Goal: Task Accomplishment & Management: Manage account settings

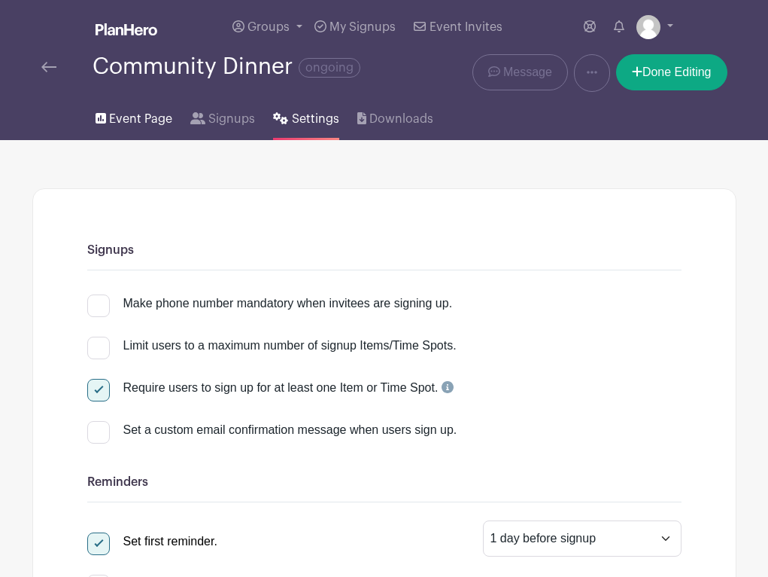
click at [130, 123] on span "Event Page" at bounding box center [140, 119] width 63 height 18
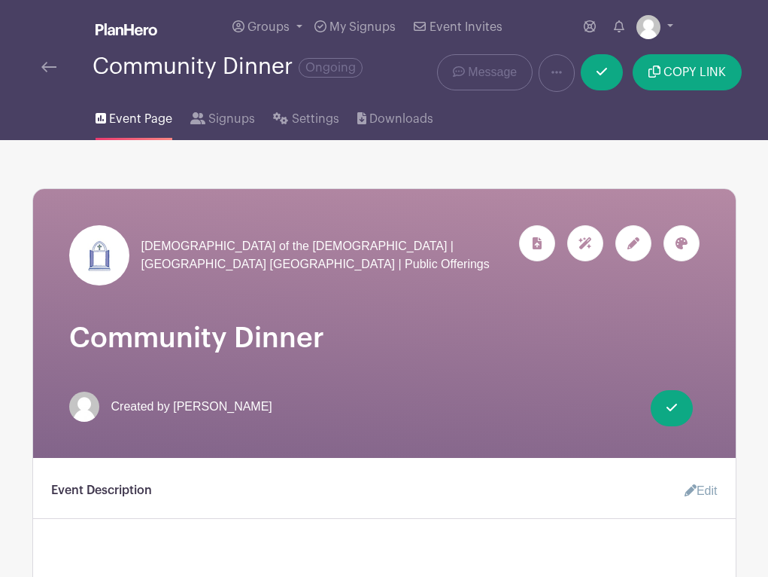
click at [46, 68] on img at bounding box center [48, 67] width 15 height 11
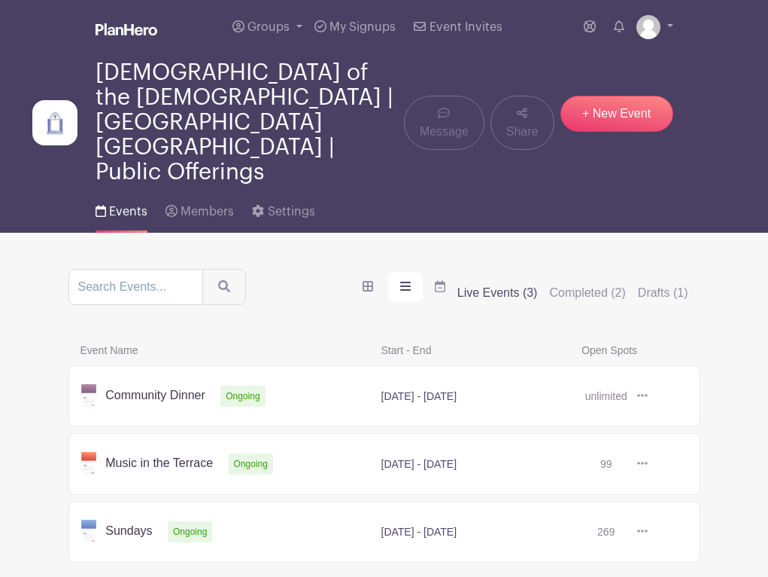
click at [648, 464] on link at bounding box center [648, 464] width 0 height 0
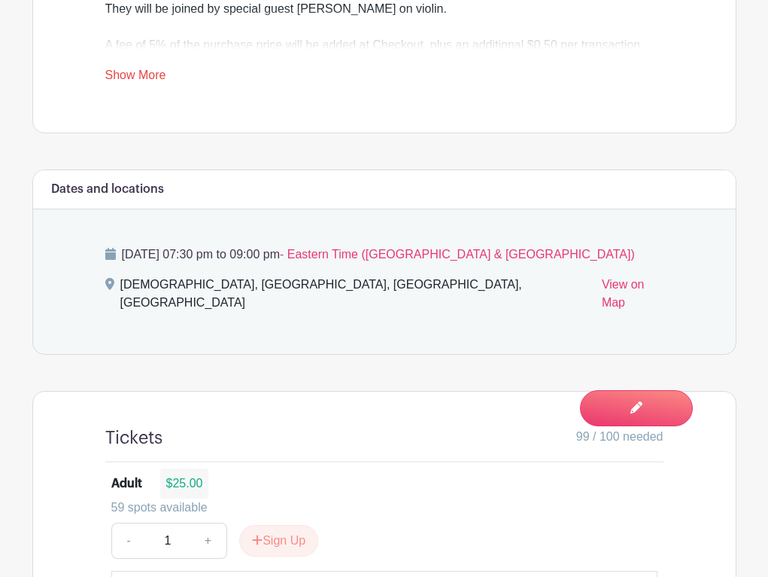
scroll to position [754, 0]
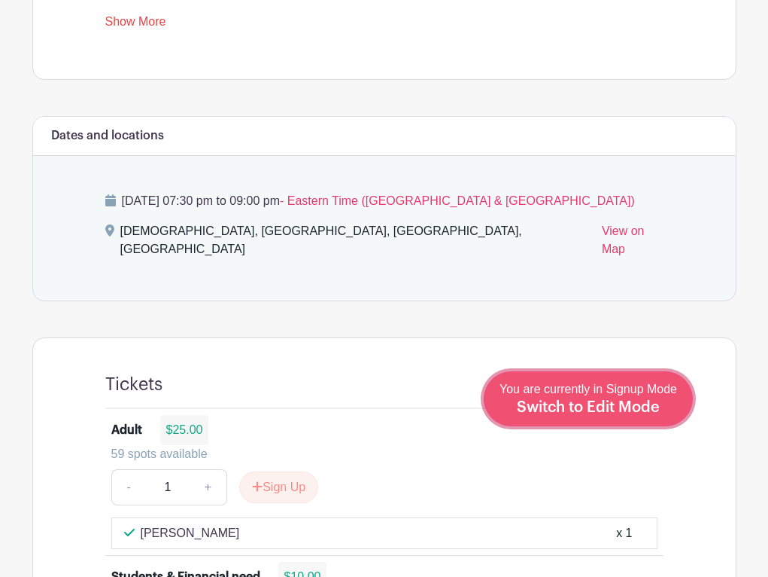
click at [670, 408] on div "You are currently in Signup Mode Switch to Edit Mode" at bounding box center [589, 398] width 178 height 37
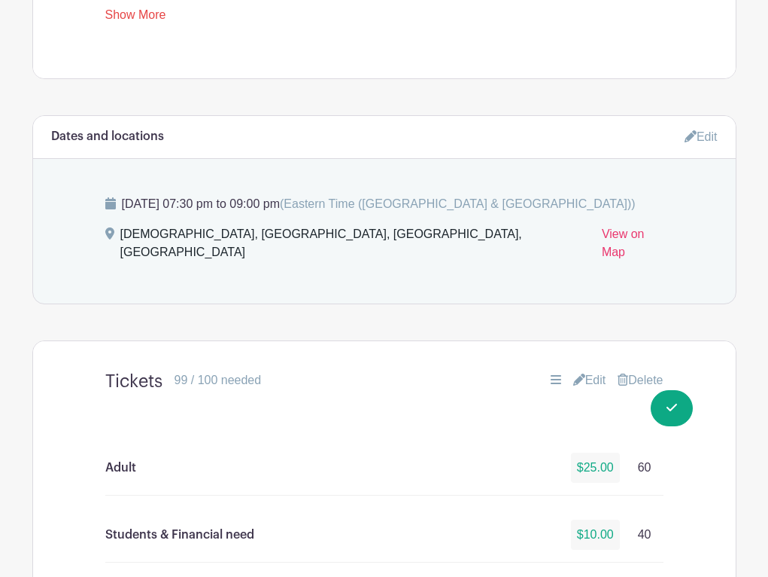
scroll to position [841, 0]
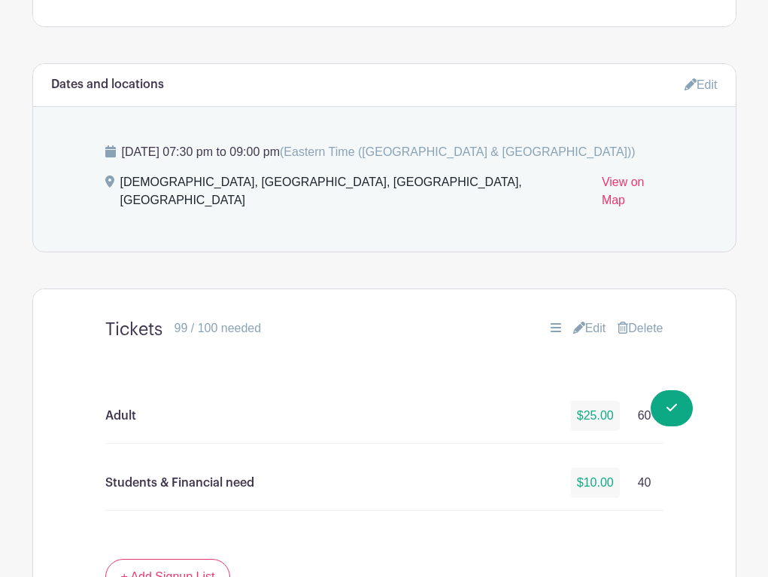
click at [587, 319] on link "Edit" at bounding box center [590, 328] width 33 height 18
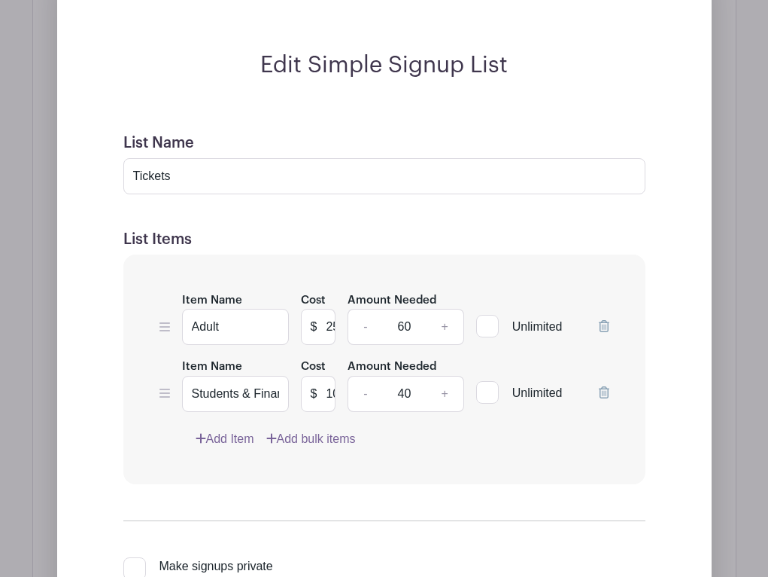
scroll to position [1218, 0]
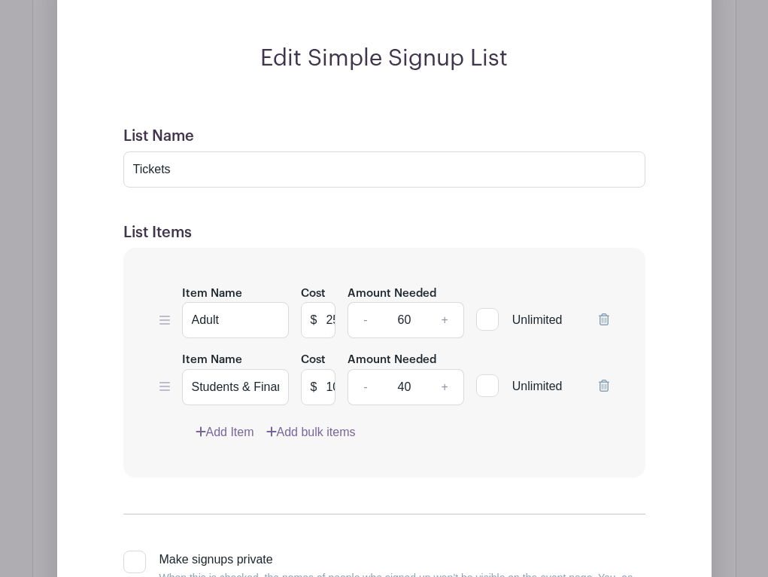
click at [410, 303] on input "60" at bounding box center [404, 320] width 45 height 36
click at [400, 302] on input "60" at bounding box center [404, 320] width 45 height 36
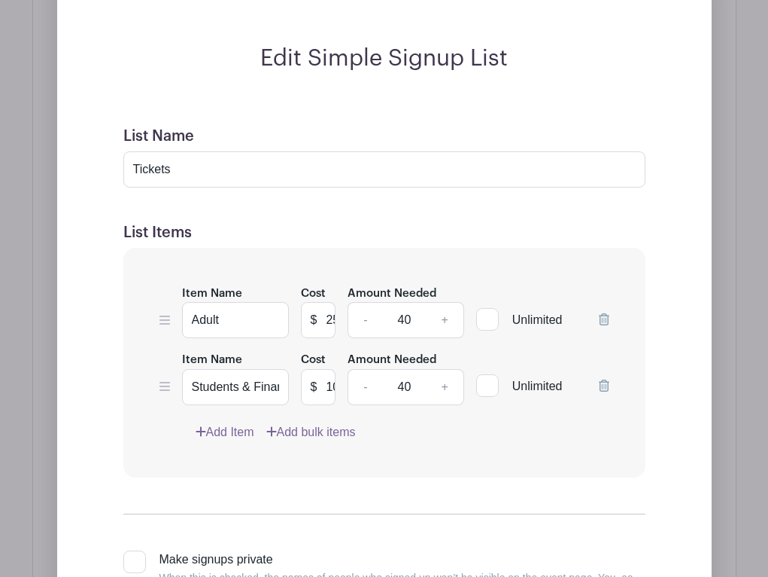
type input "40"
click at [400, 373] on input "40" at bounding box center [404, 387] width 45 height 36
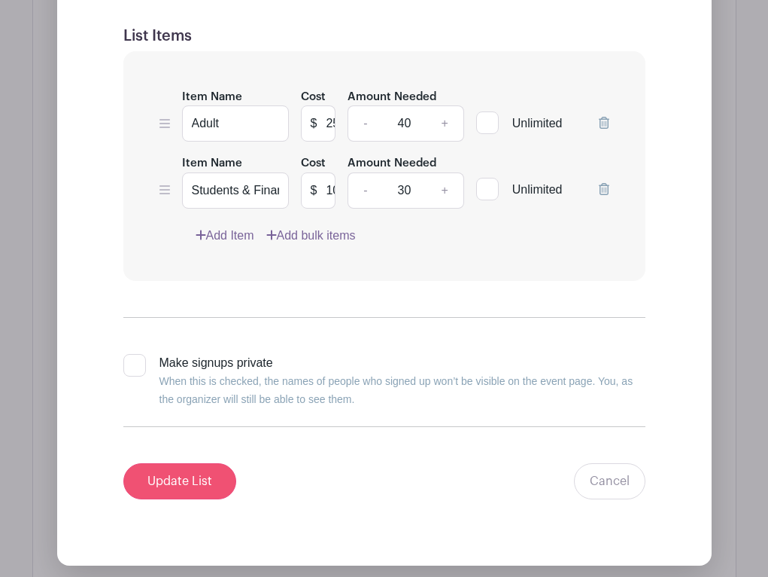
type input "30"
click at [209, 469] on input "Update List" at bounding box center [179, 481] width 113 height 36
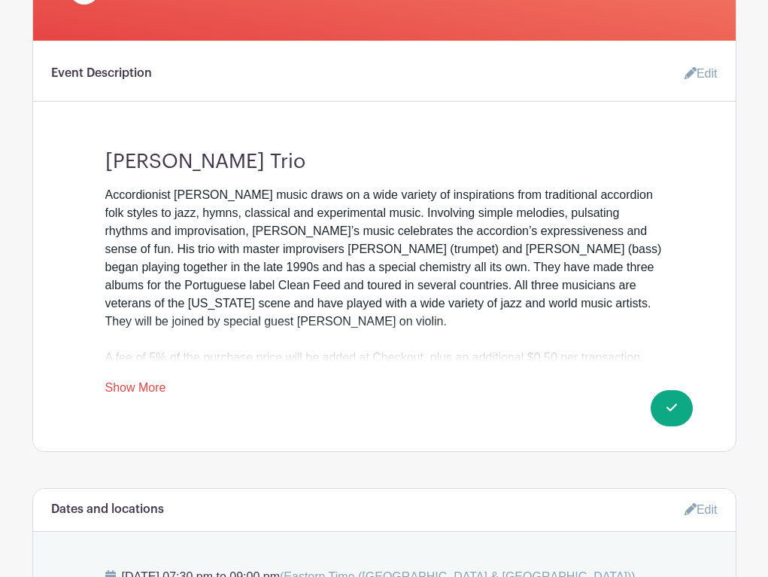
scroll to position [0, 0]
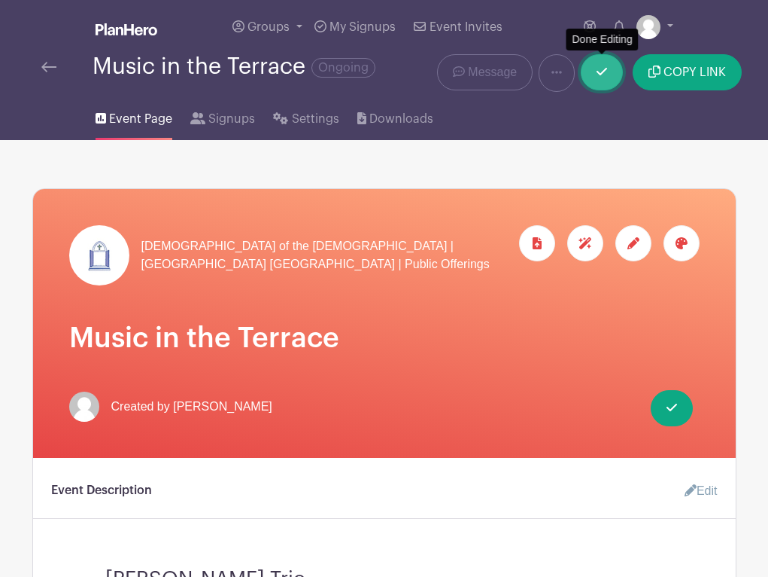
click at [602, 84] on link at bounding box center [602, 72] width 42 height 36
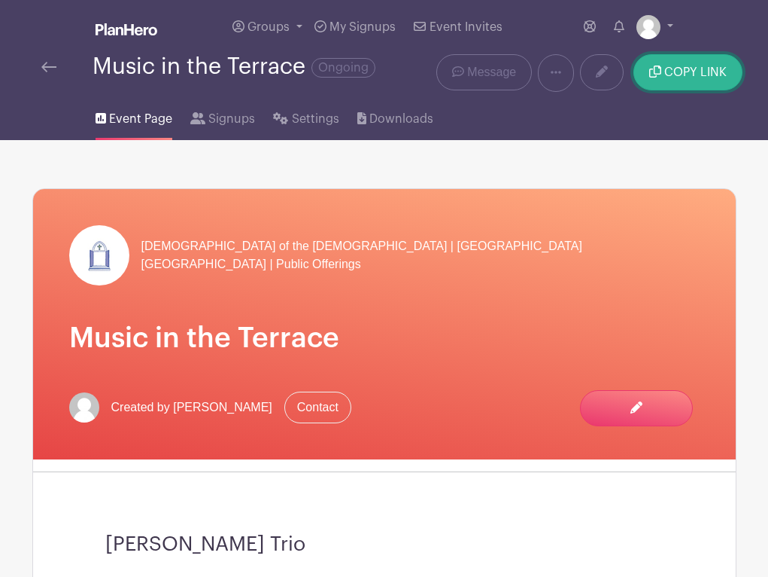
click at [677, 81] on button "COPY LINK" at bounding box center [688, 72] width 109 height 36
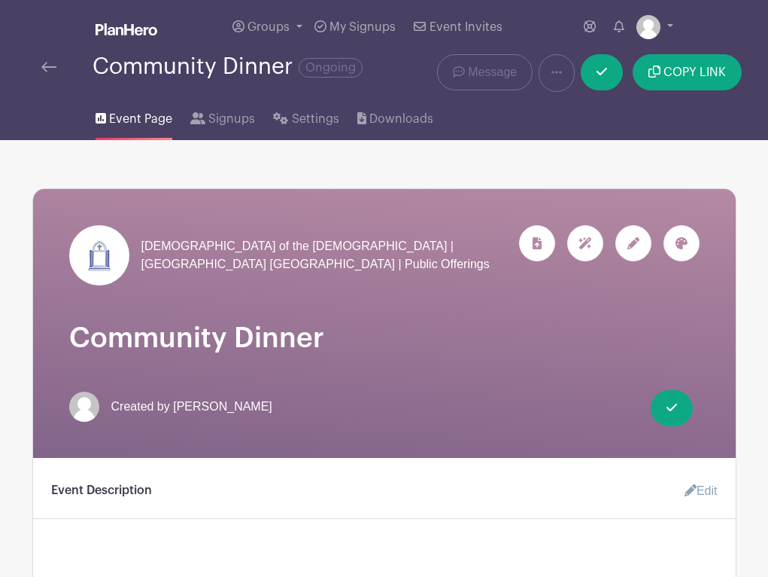
click at [126, 72] on div "Community Dinner Ongoing" at bounding box center [228, 66] width 270 height 25
click at [127, 125] on span "Event Page" at bounding box center [140, 119] width 63 height 18
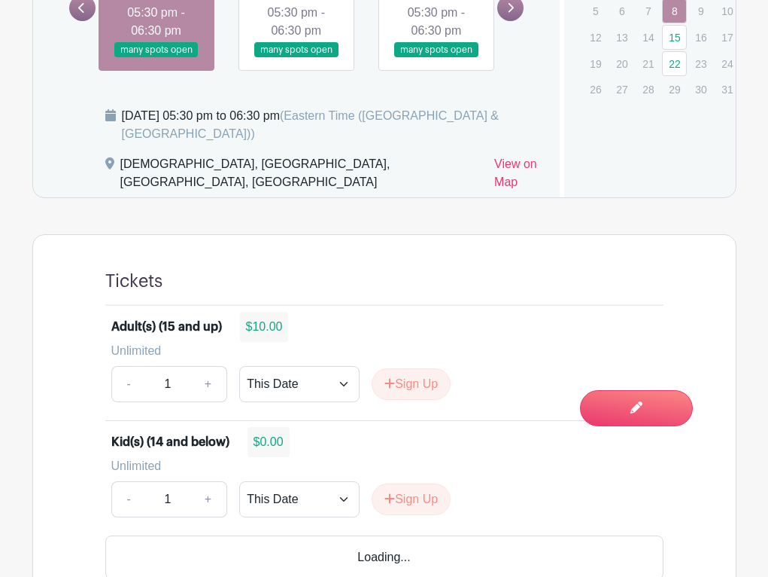
scroll to position [806, 0]
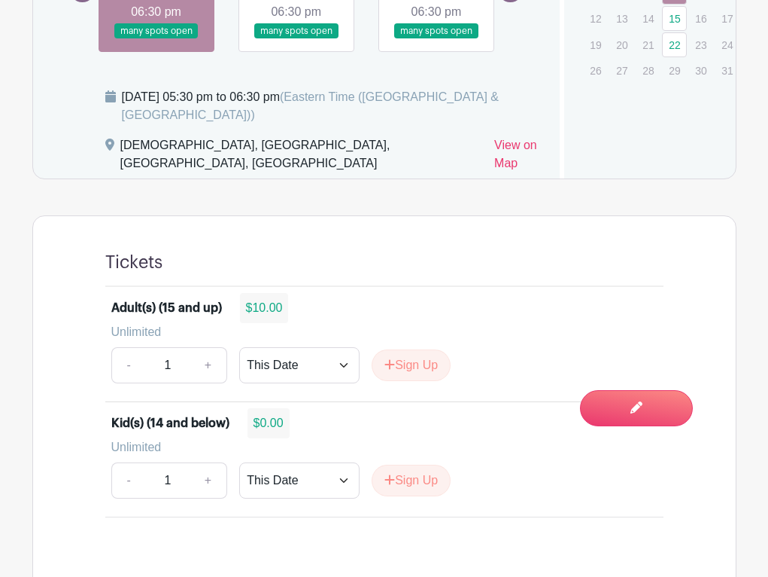
click at [480, 273] on div at bounding box center [413, 262] width 501 height 21
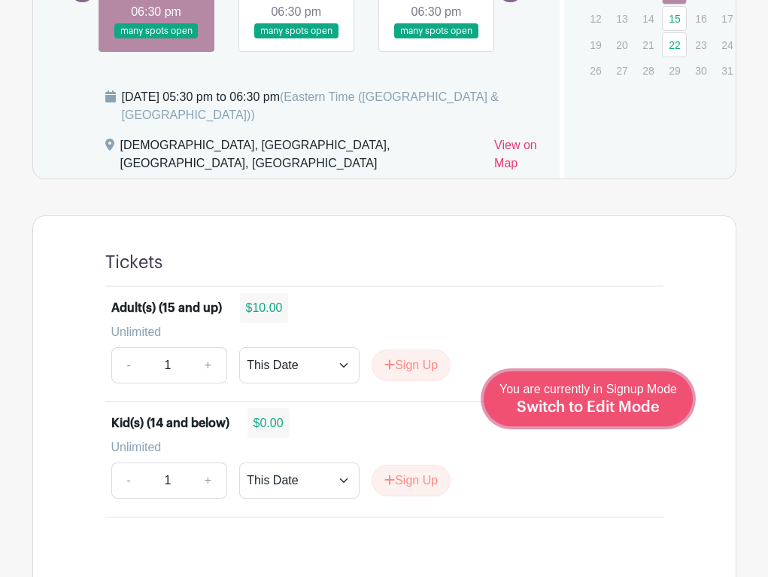
click at [596, 405] on span "Switch to Edit Mode" at bounding box center [588, 407] width 143 height 15
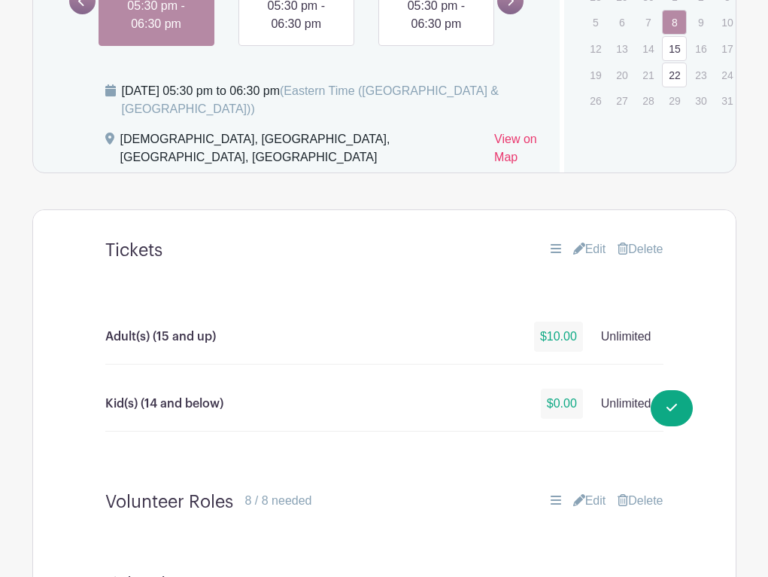
scroll to position [848, 0]
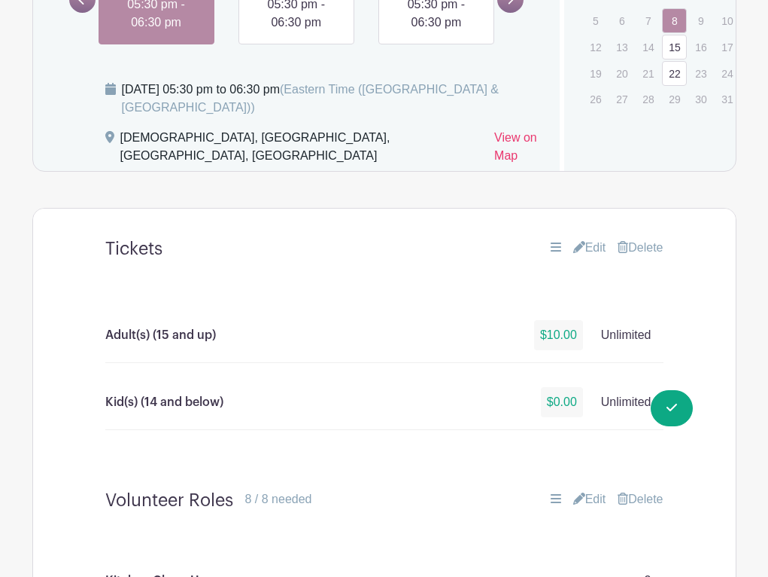
click at [584, 257] on link "Edit" at bounding box center [590, 248] width 33 height 18
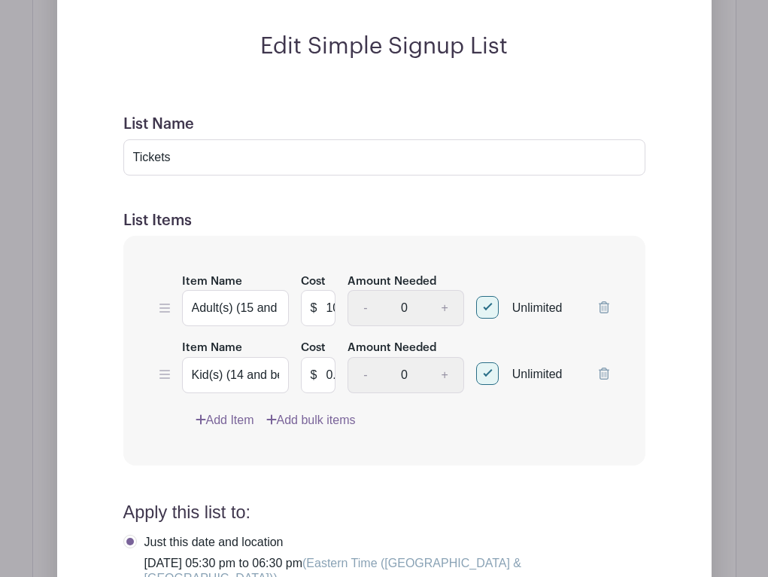
scroll to position [1180, 0]
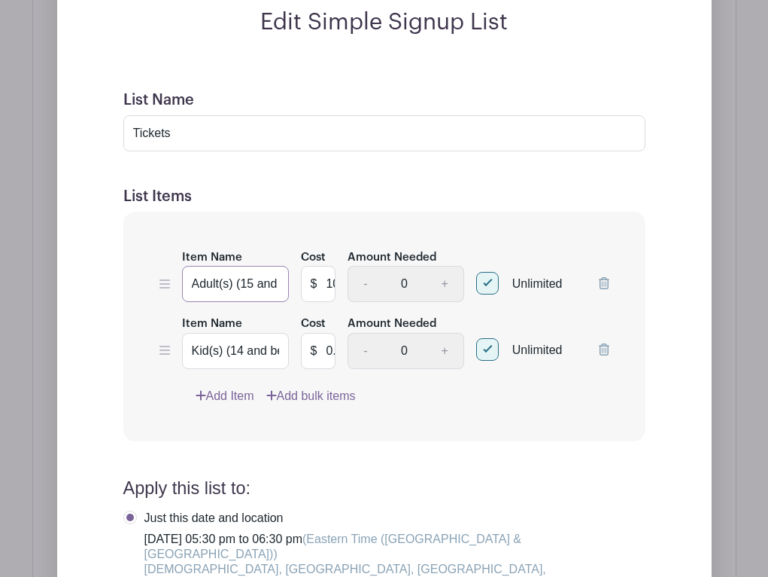
click at [250, 302] on input "Adult(s) (15 and up)" at bounding box center [235, 284] width 107 height 36
type input "Adult(s) (16 and up)"
click at [240, 369] on input "Kid(s) (14 and below)" at bounding box center [235, 351] width 107 height 36
click at [274, 369] on input "Kid(s) (15 and below)" at bounding box center [235, 351] width 107 height 36
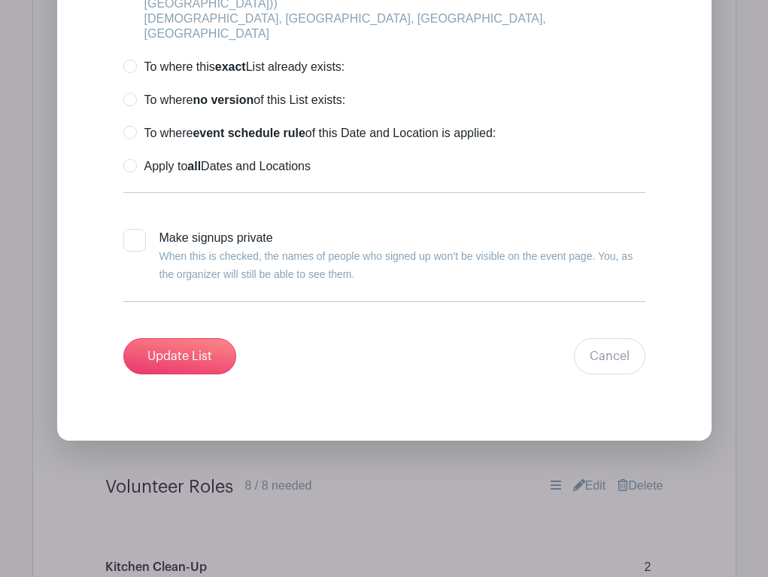
scroll to position [1735, 0]
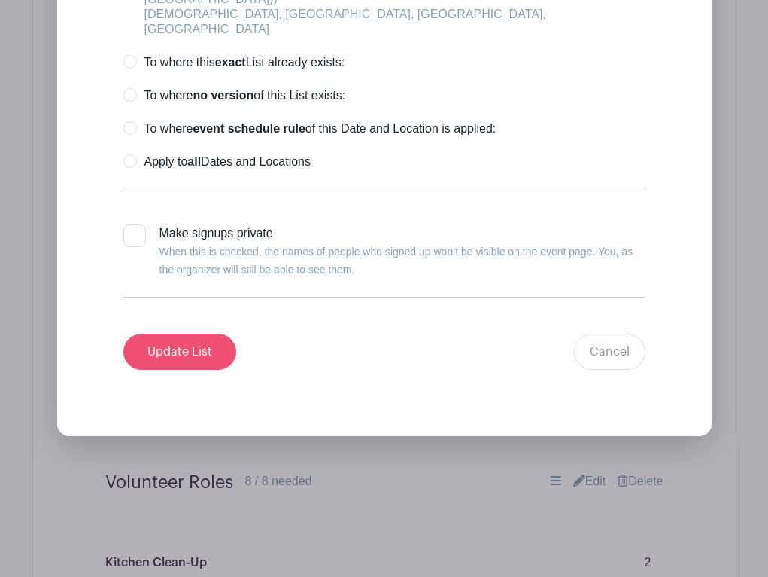
type input "Kid(s) (15 and under)"
click at [204, 352] on input "Update List" at bounding box center [179, 351] width 113 height 36
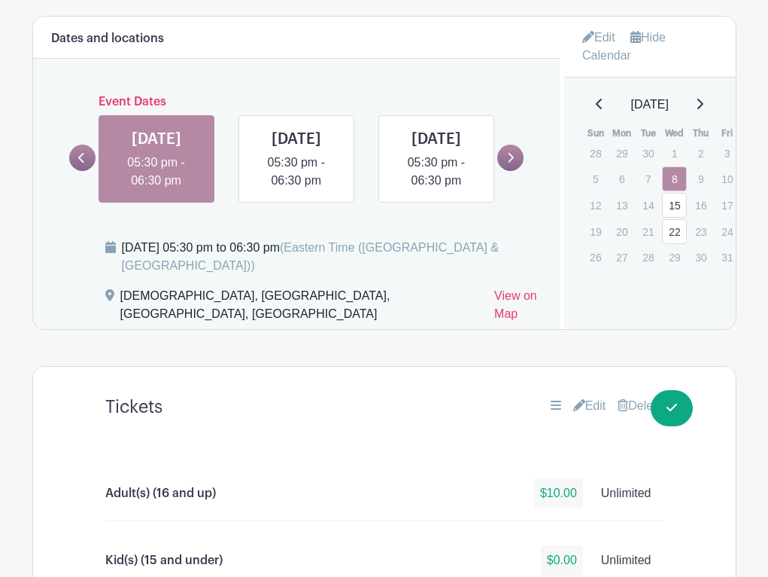
scroll to position [686, 0]
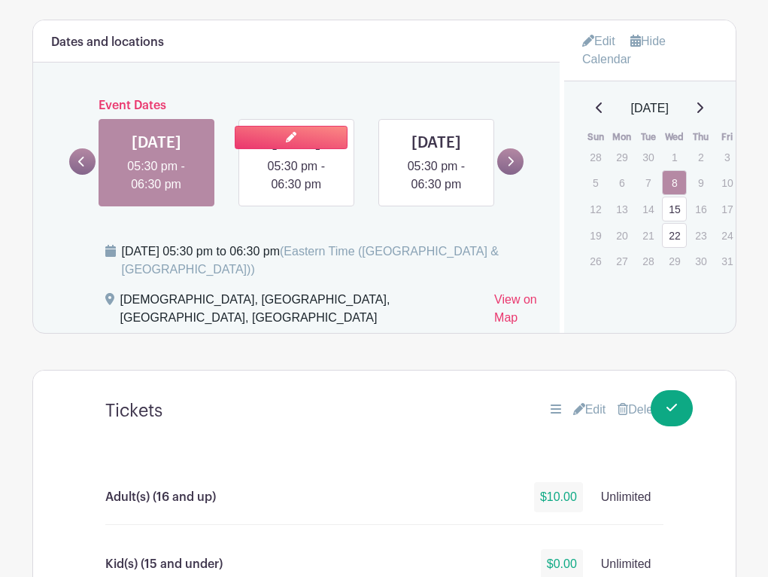
click at [297, 193] on link at bounding box center [297, 193] width 0 height 0
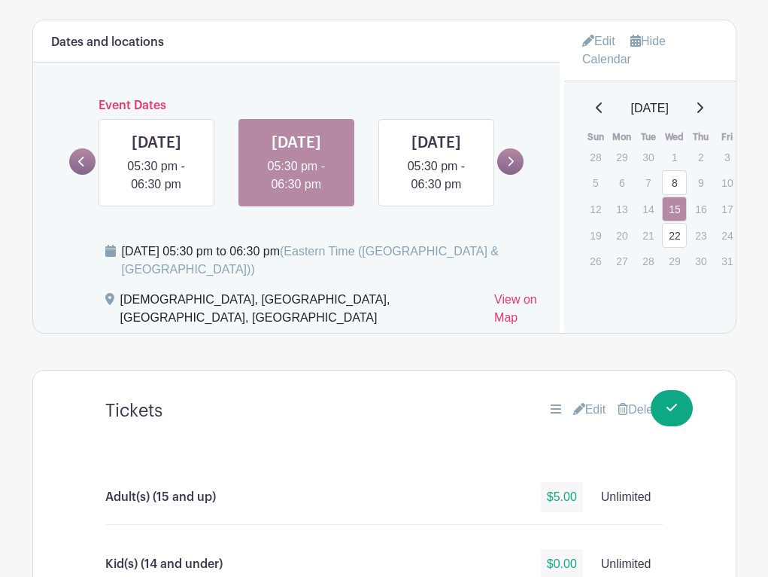
click at [594, 418] on link "Edit" at bounding box center [590, 409] width 33 height 18
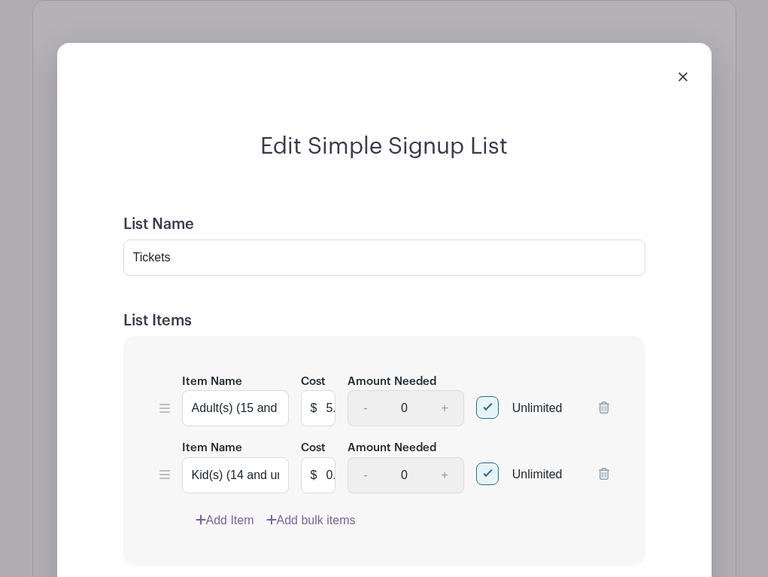
scroll to position [1062, 0]
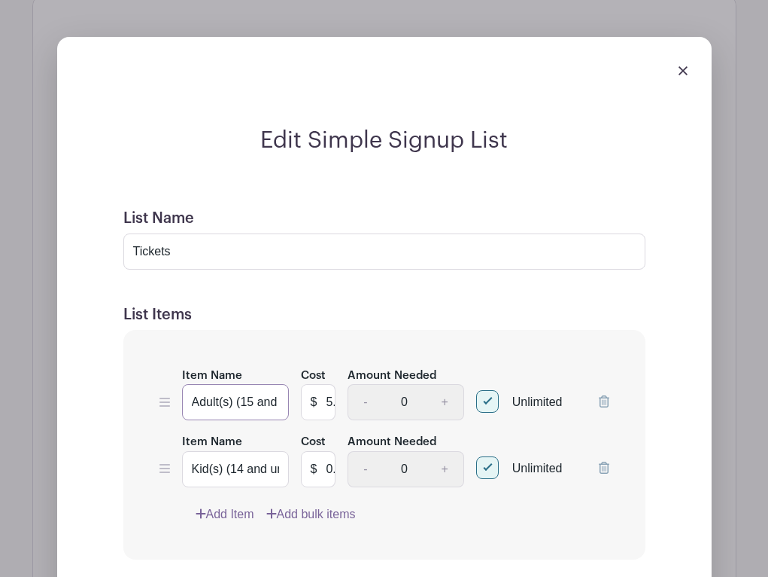
click at [251, 420] on input "Adult(s) (15 and up)" at bounding box center [235, 402] width 107 height 36
type input "Adult(s) (16 and up)"
click at [239, 487] on input "Kid(s) (14 and under)" at bounding box center [235, 469] width 107 height 36
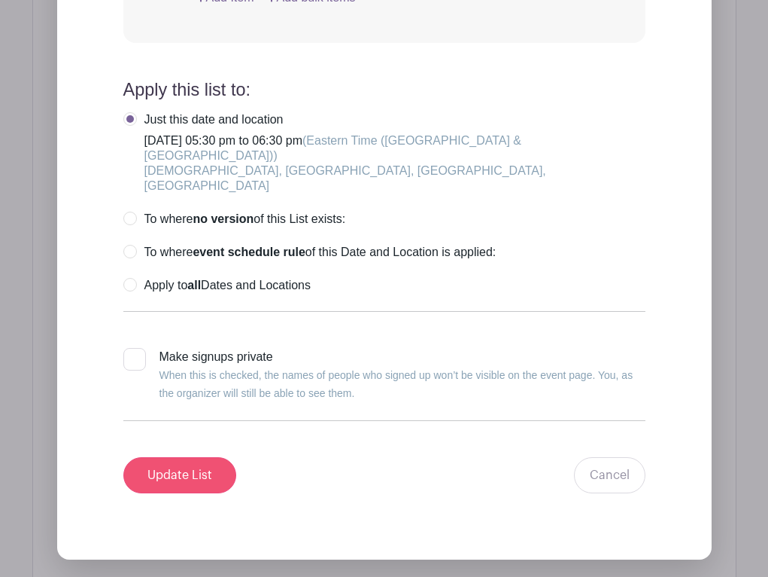
type input "Kid(s) (15 and under)"
click at [193, 472] on input "Update List" at bounding box center [179, 475] width 113 height 36
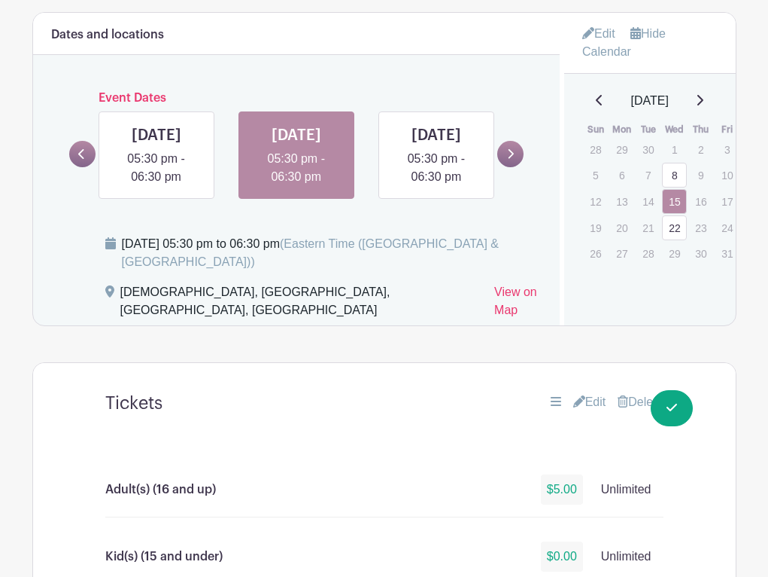
scroll to position [692, 0]
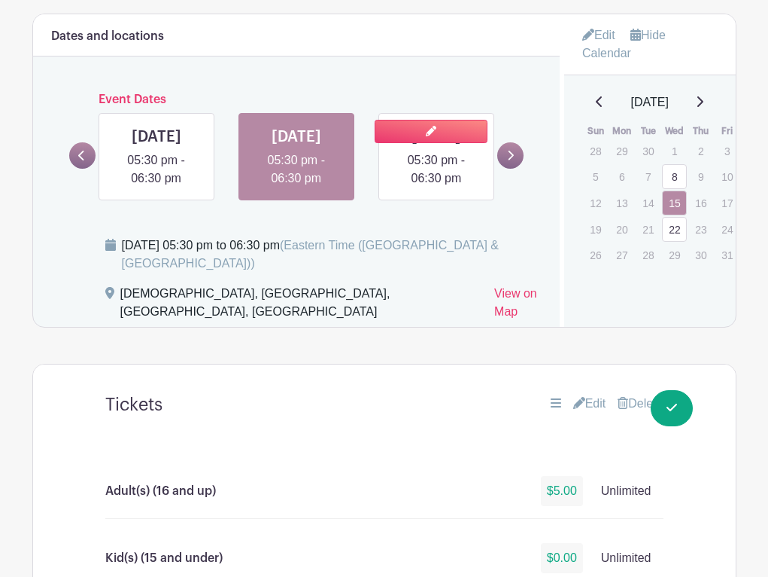
click at [437, 187] on link at bounding box center [437, 187] width 0 height 0
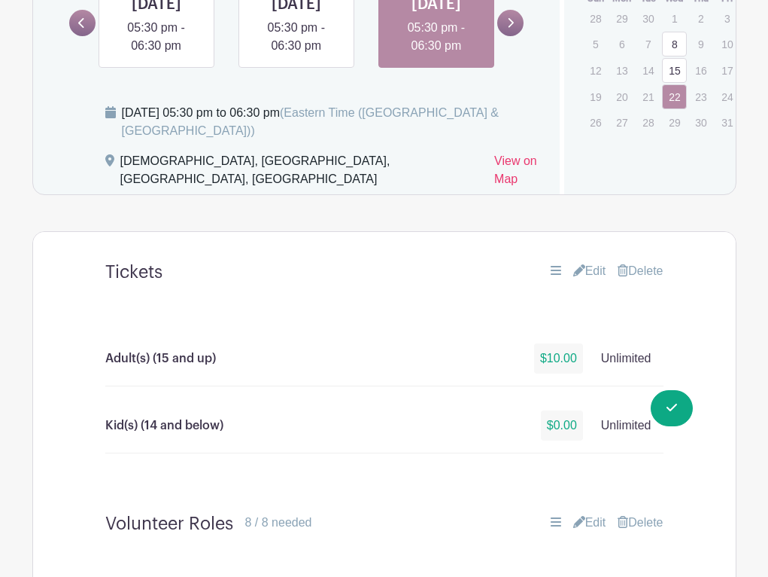
scroll to position [830, 0]
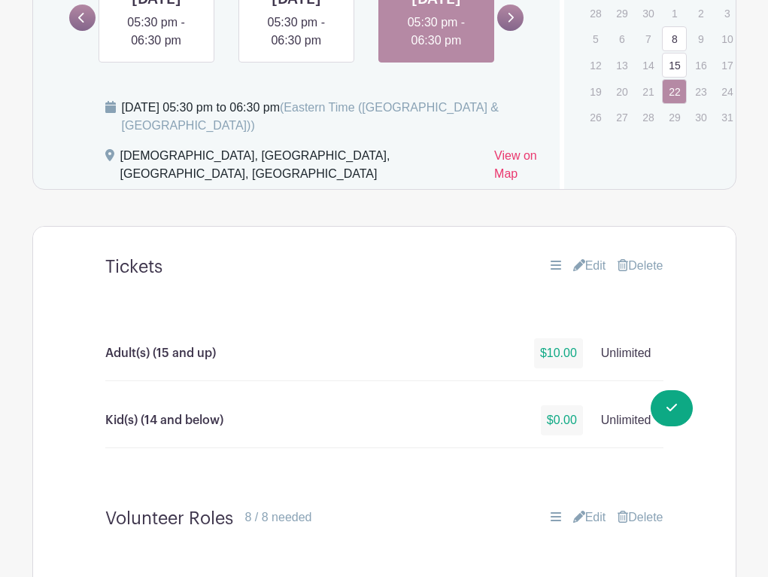
click at [586, 275] on link "Edit" at bounding box center [590, 266] width 33 height 18
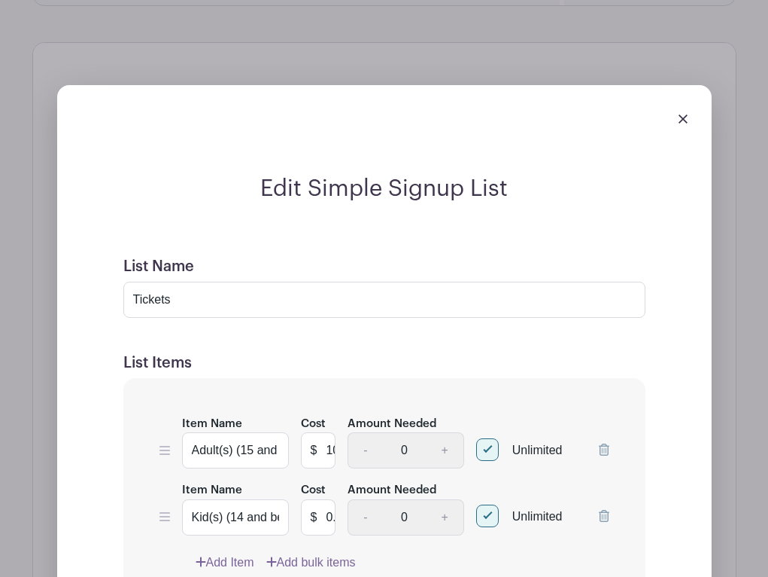
scroll to position [1017, 0]
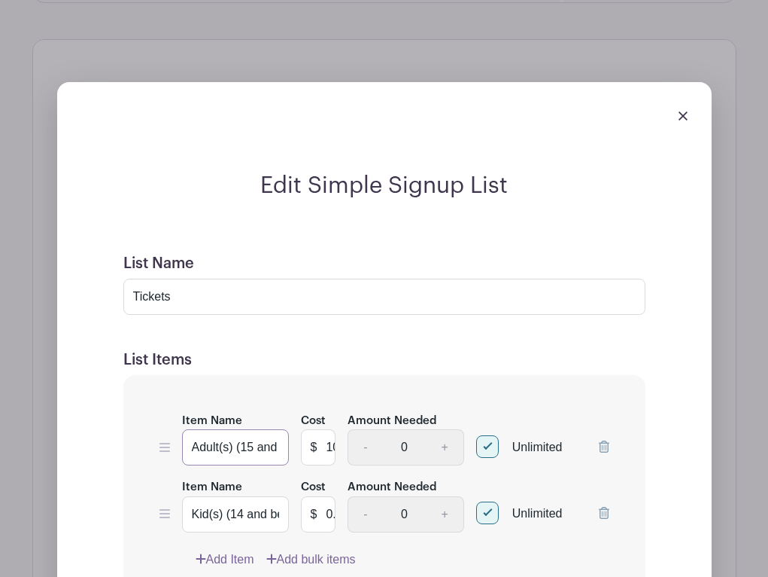
click at [250, 465] on input "Adult(s) (15 and up)" at bounding box center [235, 447] width 107 height 36
type input "Adult(s) (16 and up)"
click at [240, 532] on input "Kid(s) (14 and below)" at bounding box center [235, 514] width 107 height 36
drag, startPoint x: 268, startPoint y: 537, endPoint x: 294, endPoint y: 542, distance: 26.9
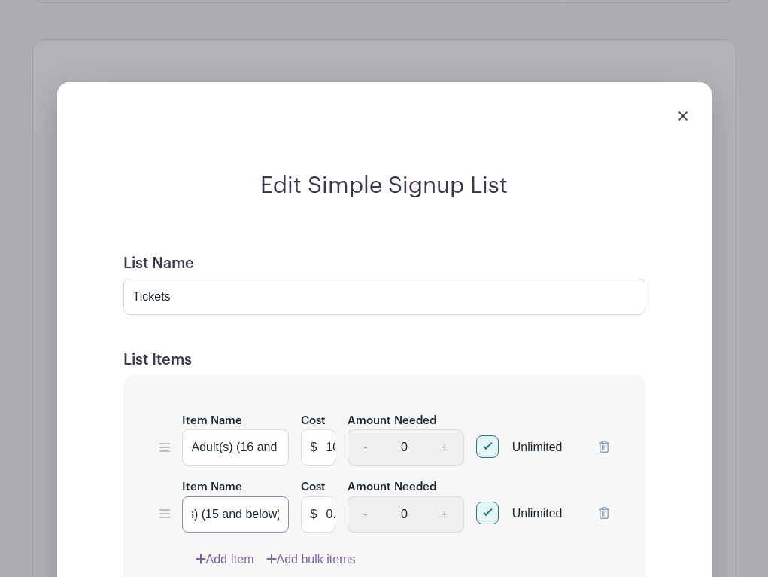
click at [294, 532] on div "Item Name Kid(s) (15 and below) Cost $ 0.0 Amount Needed - 0 + Unlimited" at bounding box center [385, 504] width 450 height 55
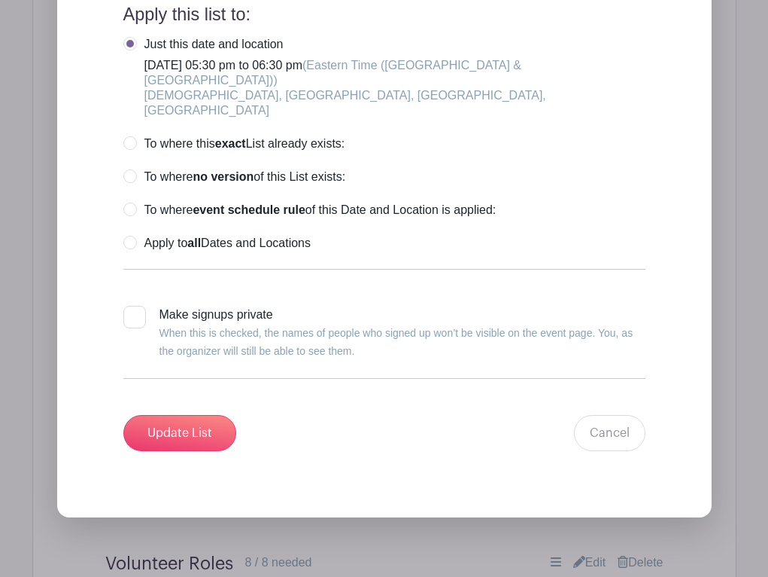
scroll to position [1663, 0]
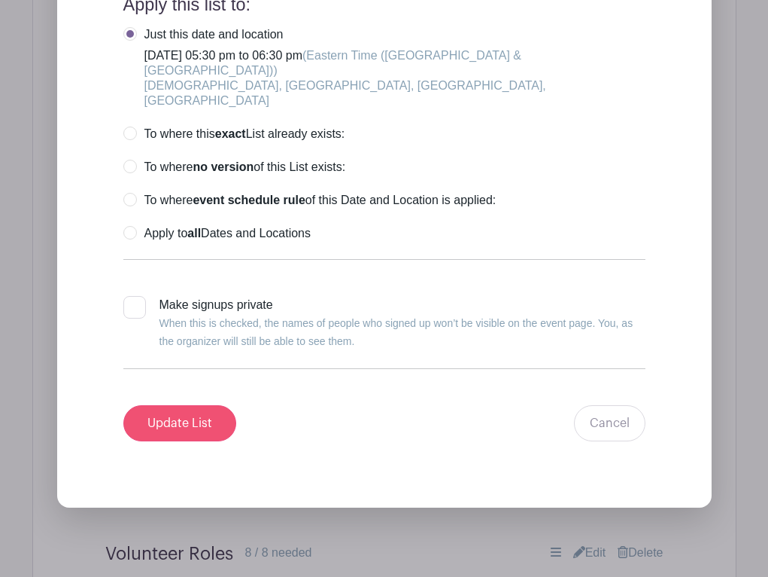
type input "Kid(s) (15 and under)"
click at [190, 417] on input "Update List" at bounding box center [179, 423] width 113 height 36
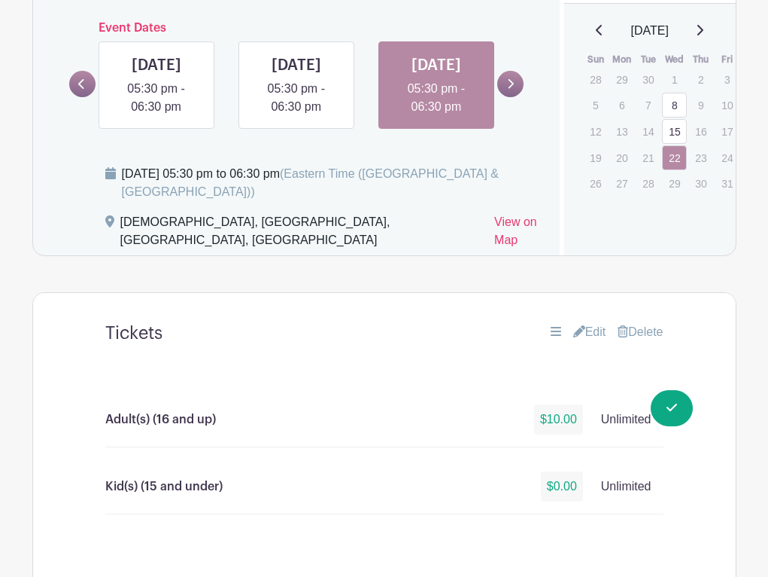
scroll to position [765, 0]
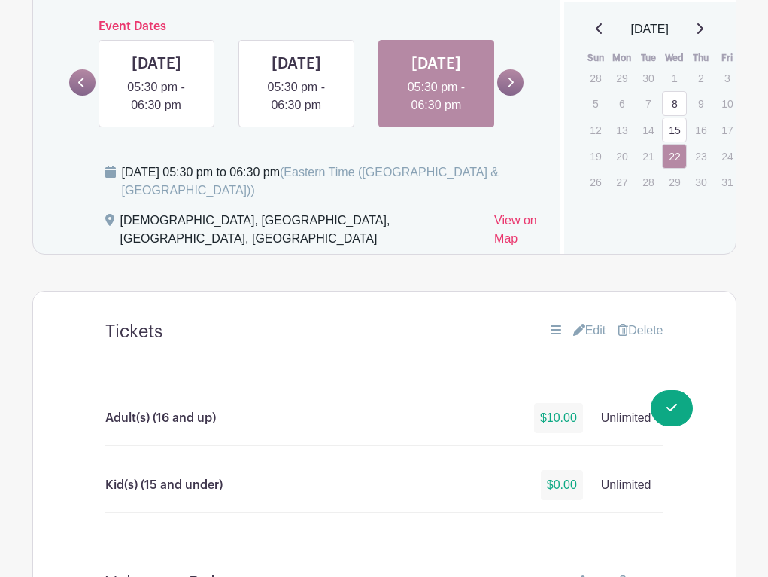
click at [515, 96] on link at bounding box center [511, 82] width 26 height 26
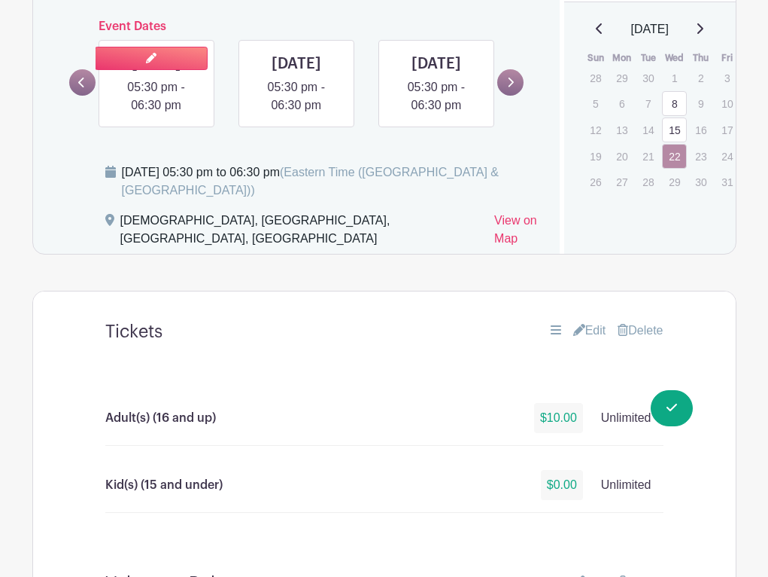
click at [157, 114] on link at bounding box center [157, 114] width 0 height 0
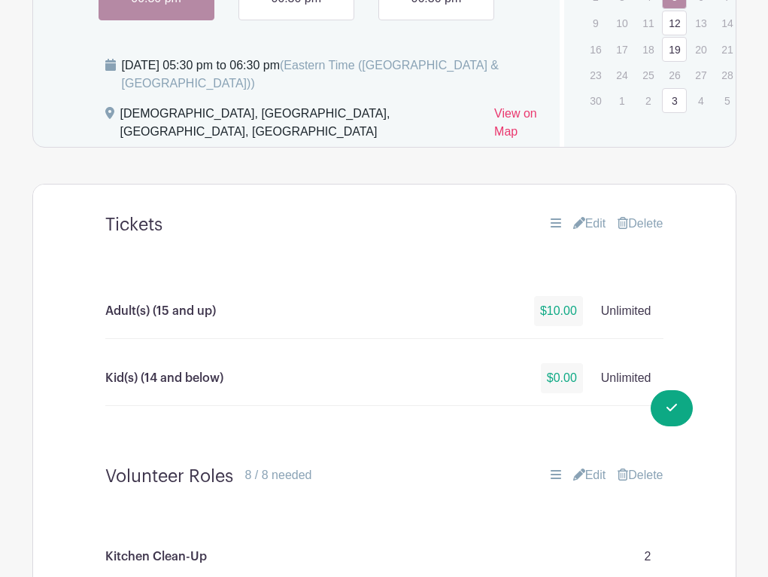
scroll to position [951, 0]
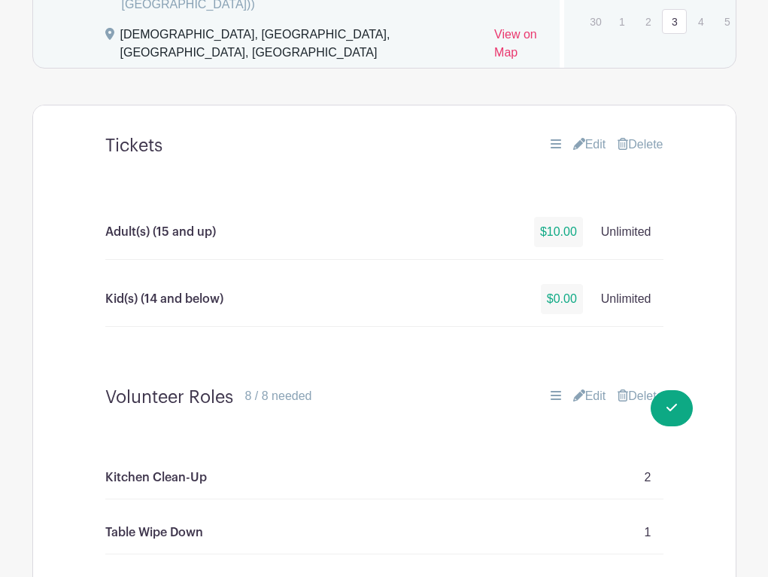
click at [583, 154] on link "Edit" at bounding box center [590, 144] width 33 height 18
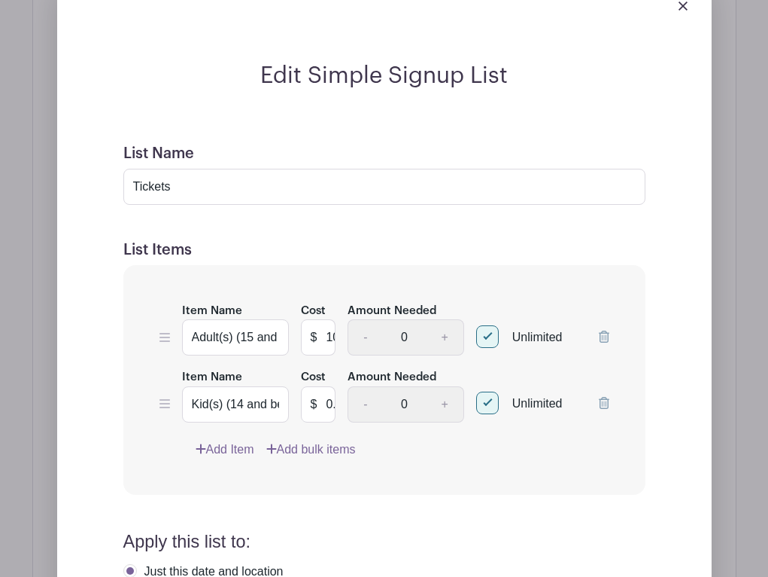
scroll to position [1128, 0]
click at [253, 355] on input "Adult(s) (15 and up)" at bounding box center [235, 336] width 107 height 36
type input "Adult(s) (16 and up)"
click at [241, 421] on input "Kid(s) (14 and below)" at bounding box center [235, 403] width 107 height 36
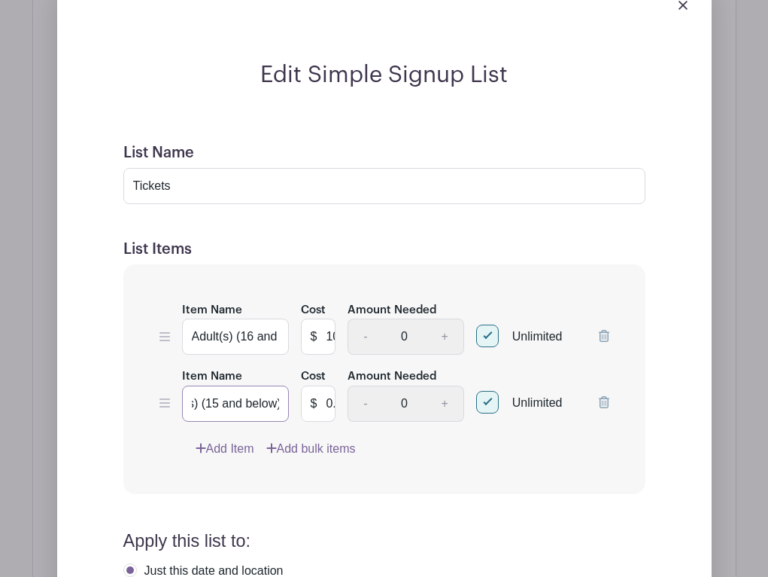
drag, startPoint x: 269, startPoint y: 426, endPoint x: 276, endPoint y: 430, distance: 7.7
click at [276, 421] on input "Kid(s) (15 and below)" at bounding box center [235, 403] width 107 height 36
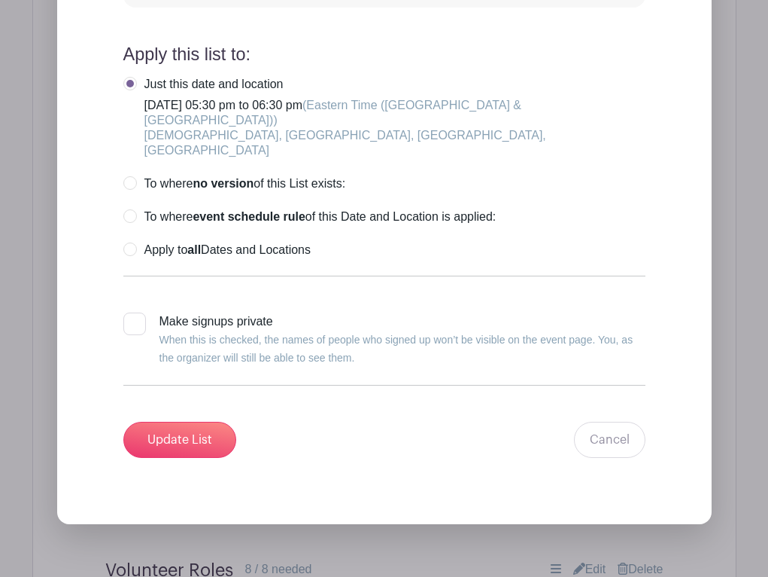
scroll to position [1612, 0]
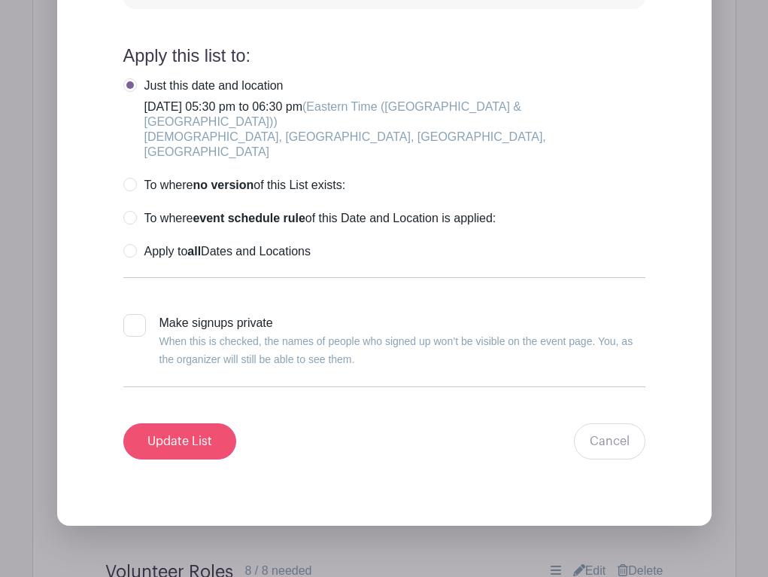
type input "Kid(s) (15 and under)"
click at [166, 438] on input "Update List" at bounding box center [179, 441] width 113 height 36
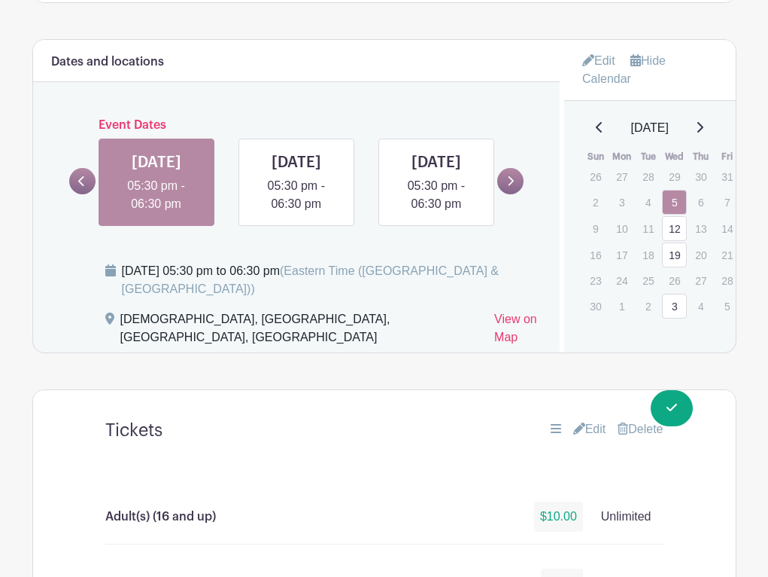
scroll to position [415, 0]
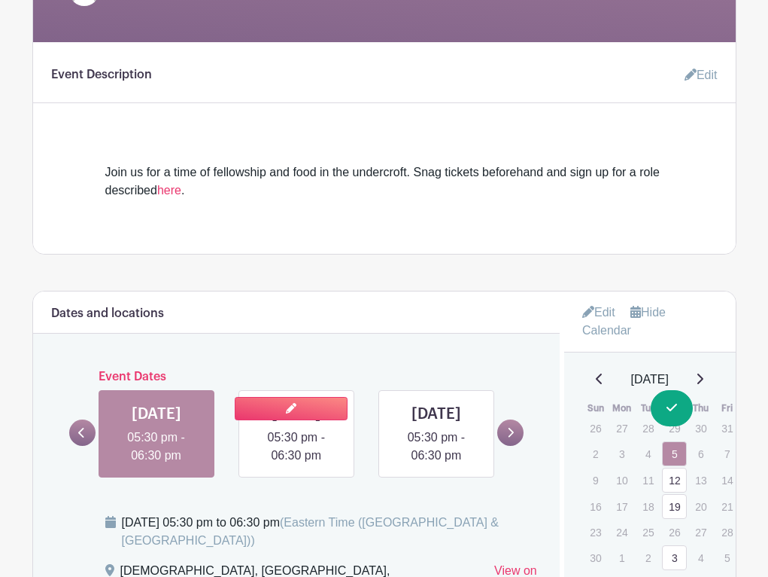
click at [297, 464] on link at bounding box center [297, 464] width 0 height 0
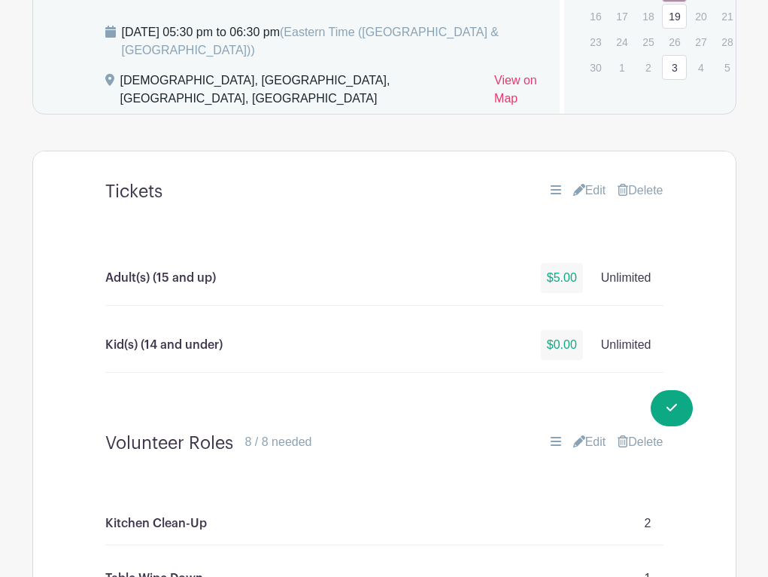
scroll to position [908, 0]
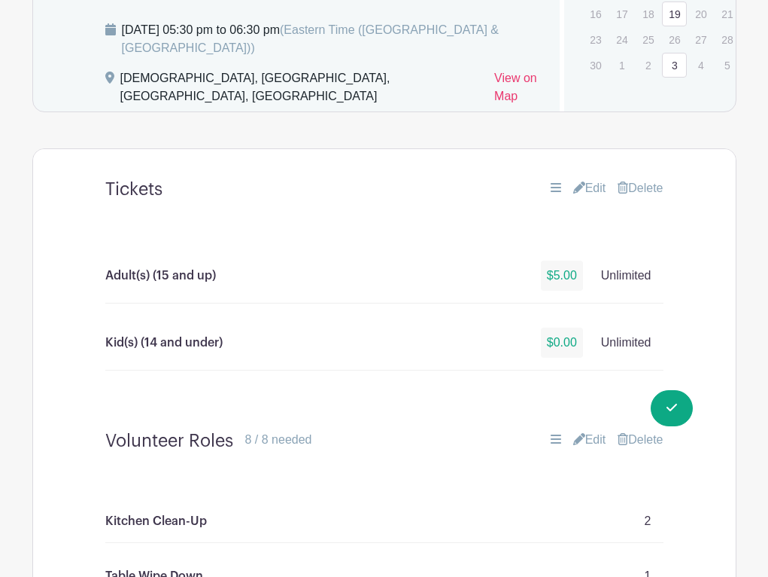
click at [592, 197] on link "Edit" at bounding box center [590, 188] width 33 height 18
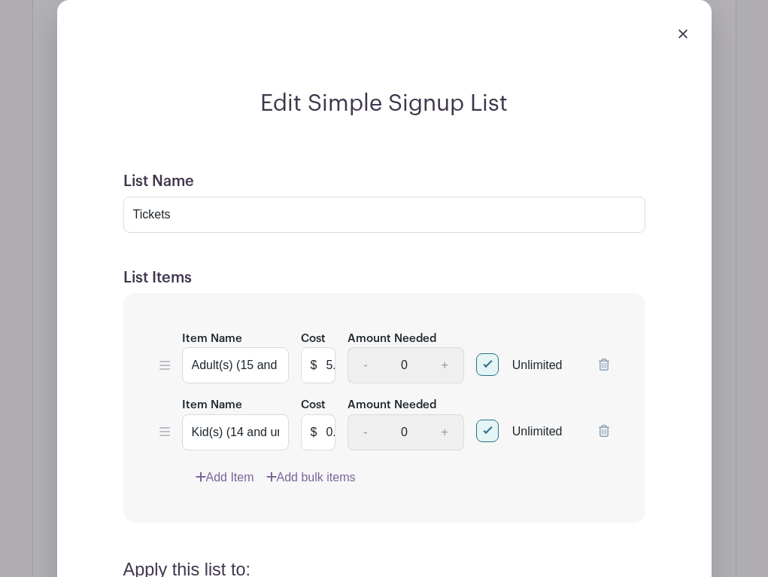
scroll to position [1108, 0]
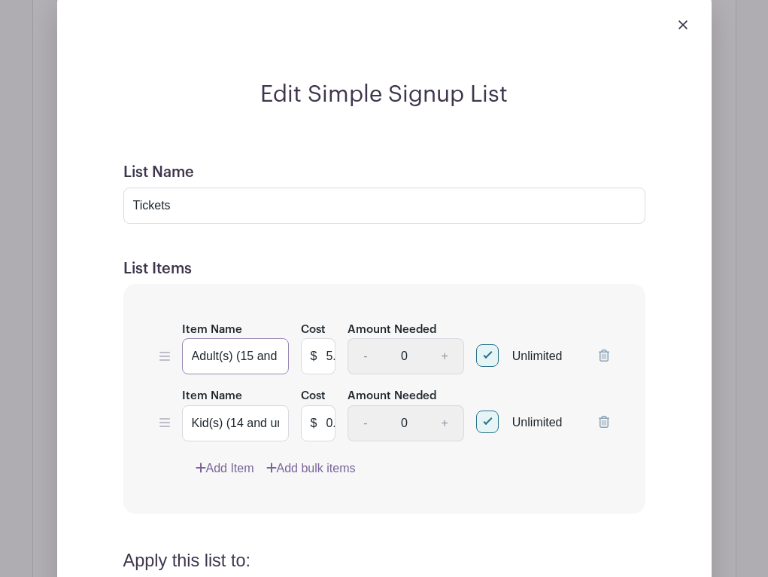
click at [250, 374] on input "Adult(s) (15 and up)" at bounding box center [235, 356] width 107 height 36
type input "Adult(s) (16 and up)"
click at [239, 441] on input "Kid(s) (14 and under)" at bounding box center [235, 423] width 107 height 36
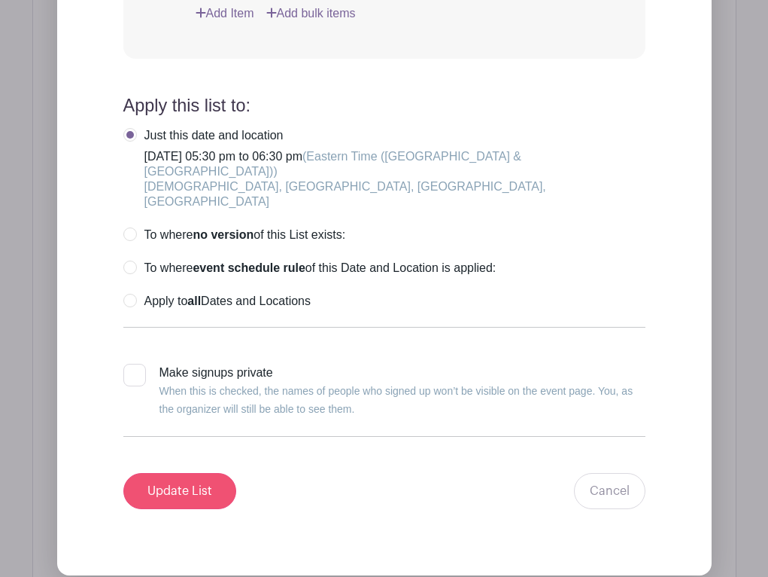
type input "Kid(s) (15 and under)"
click at [175, 488] on input "Update List" at bounding box center [179, 491] width 113 height 36
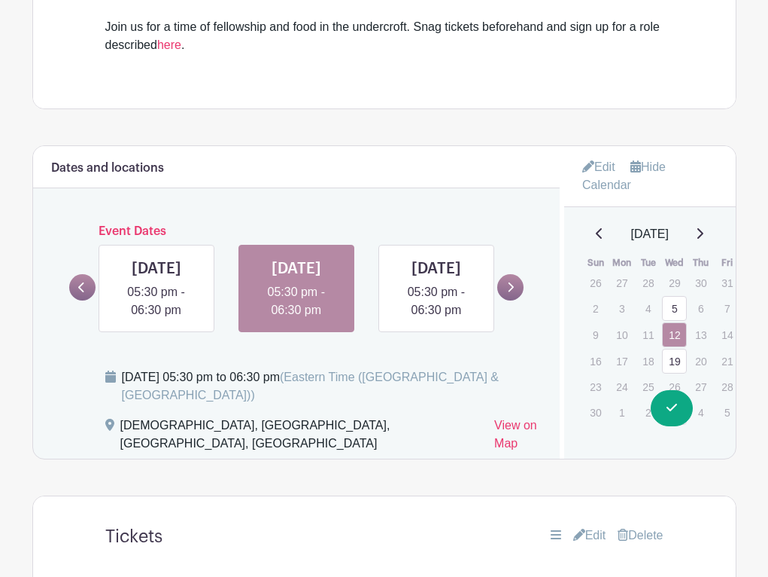
scroll to position [560, 0]
click at [437, 320] on link at bounding box center [437, 320] width 0 height 0
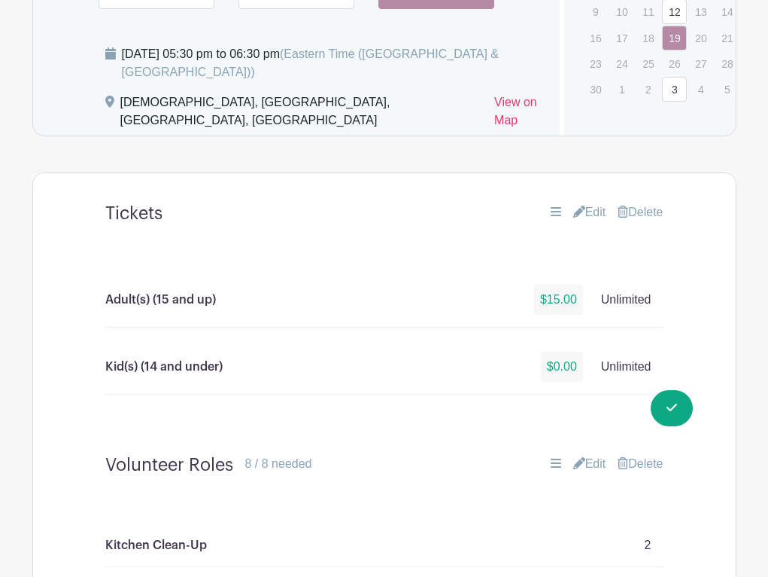
scroll to position [909, 0]
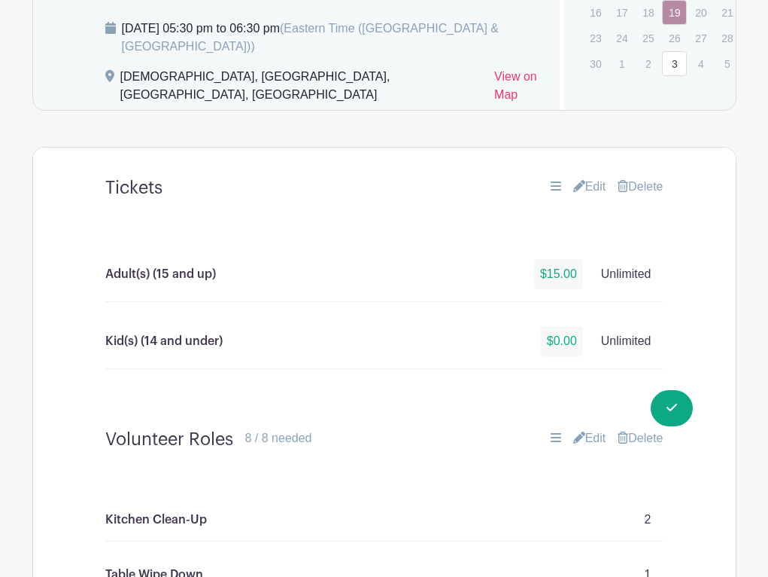
click at [591, 196] on link "Edit" at bounding box center [590, 187] width 33 height 18
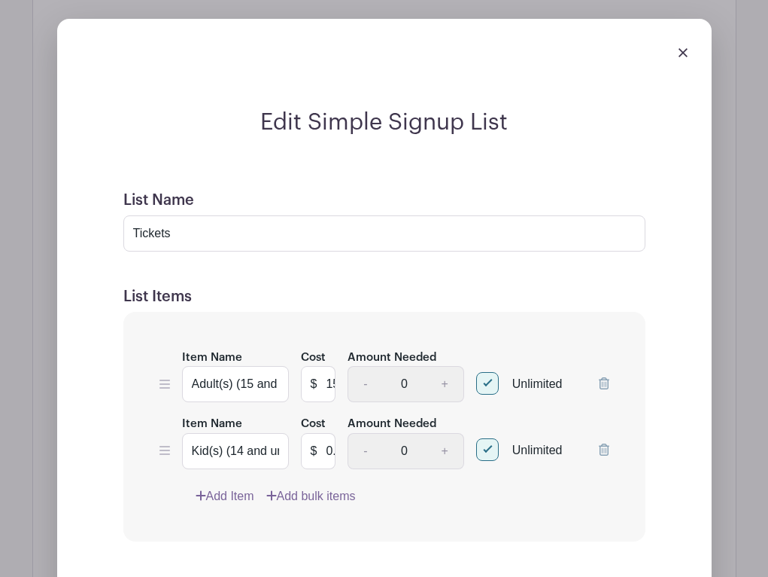
scroll to position [1081, 0]
click at [251, 401] on input "Adult(s) (15 and up)" at bounding box center [235, 383] width 107 height 36
type input "Adult(s) (16 and up)"
click at [241, 468] on input "Kid(s) (14 and under)" at bounding box center [235, 450] width 107 height 36
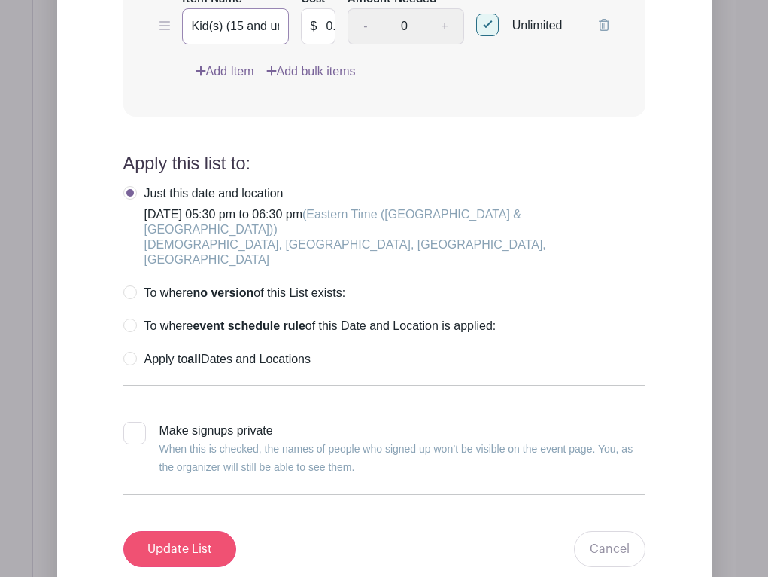
type input "Kid(s) (15 and under)"
click at [187, 543] on input "Update List" at bounding box center [179, 549] width 113 height 36
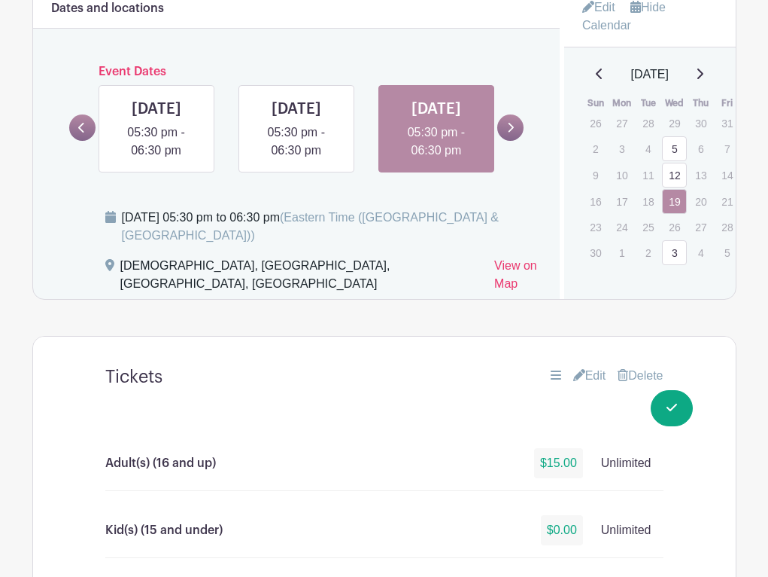
scroll to position [700, 0]
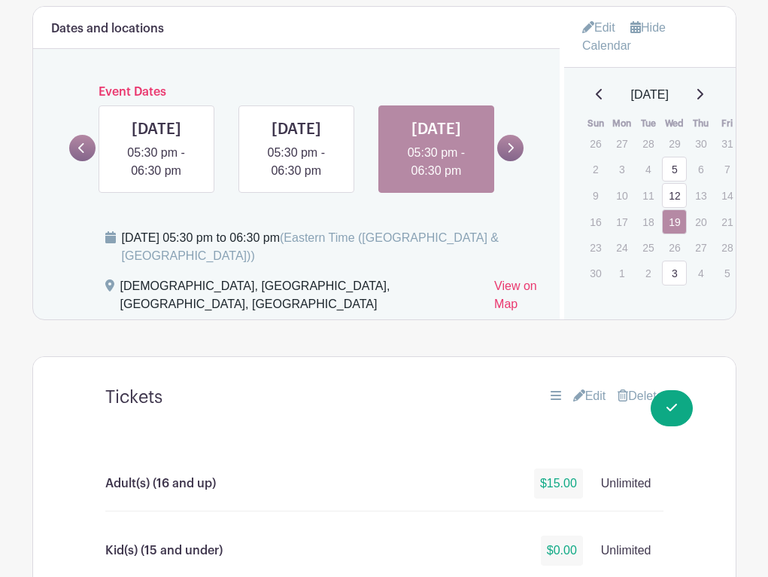
click at [516, 160] on link at bounding box center [511, 148] width 26 height 26
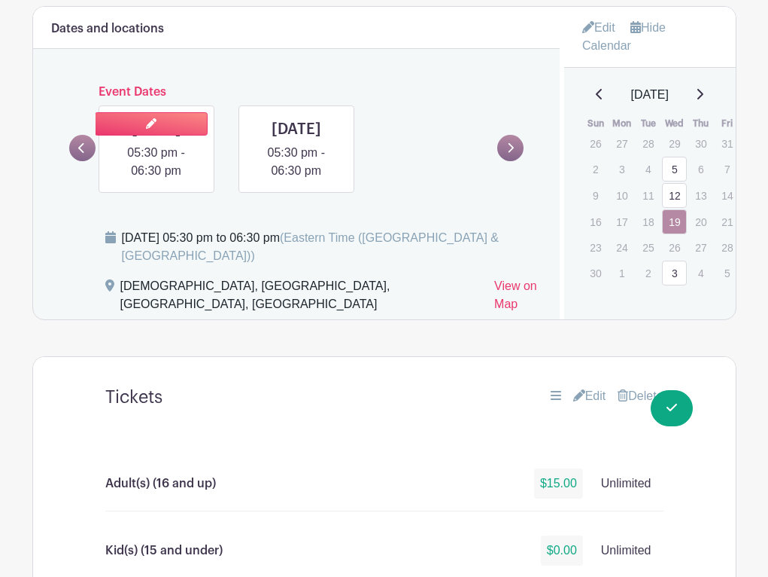
click at [157, 180] on link at bounding box center [157, 180] width 0 height 0
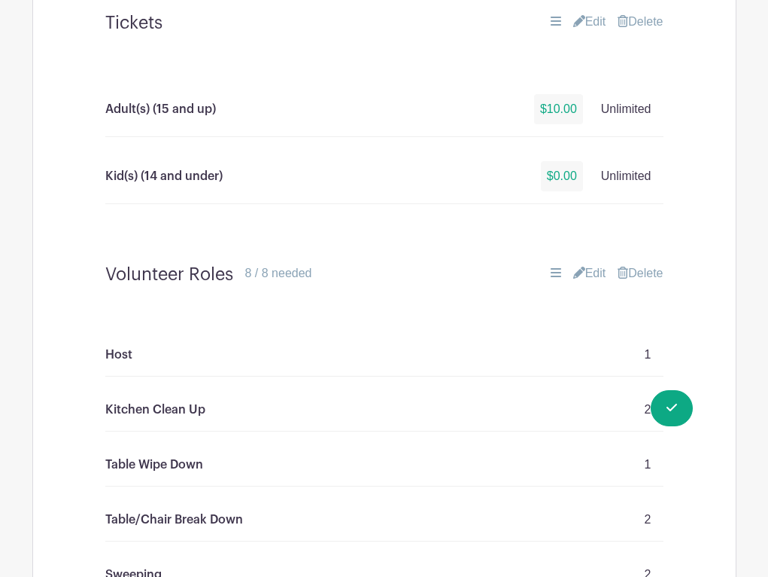
scroll to position [1097, 0]
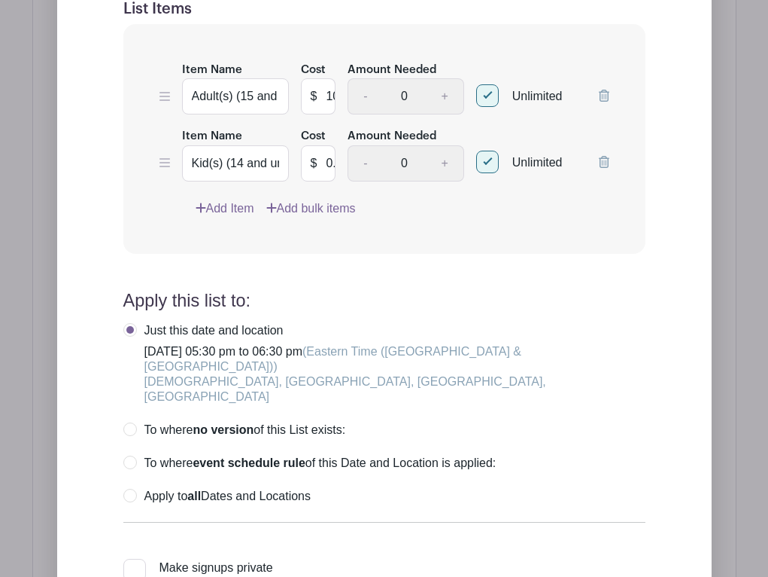
scroll to position [1367, 0]
click at [249, 115] on input "Adult(s) (15 and up)" at bounding box center [235, 97] width 107 height 36
type input "Adult(s) (16 and up)"
click at [242, 182] on input "Kid(s) (14 and under)" at bounding box center [235, 164] width 107 height 36
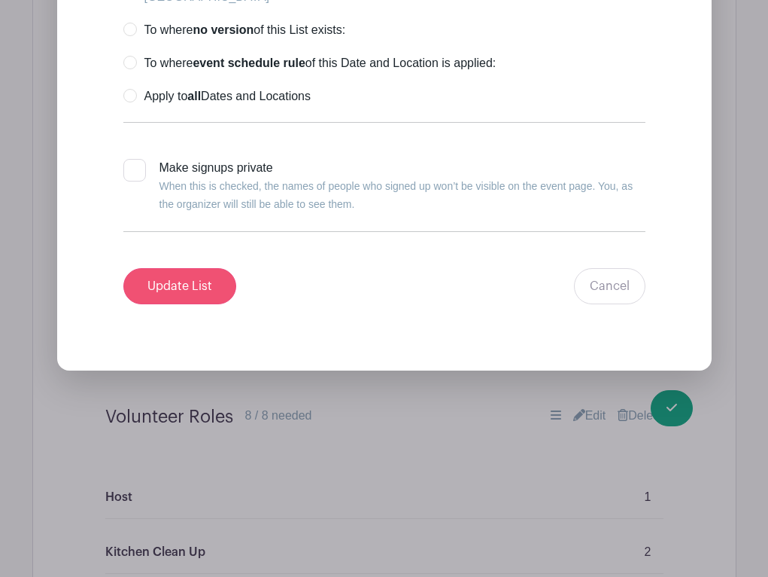
type input "Kid(s) (15 and under)"
click at [191, 272] on input "Update List" at bounding box center [179, 286] width 113 height 36
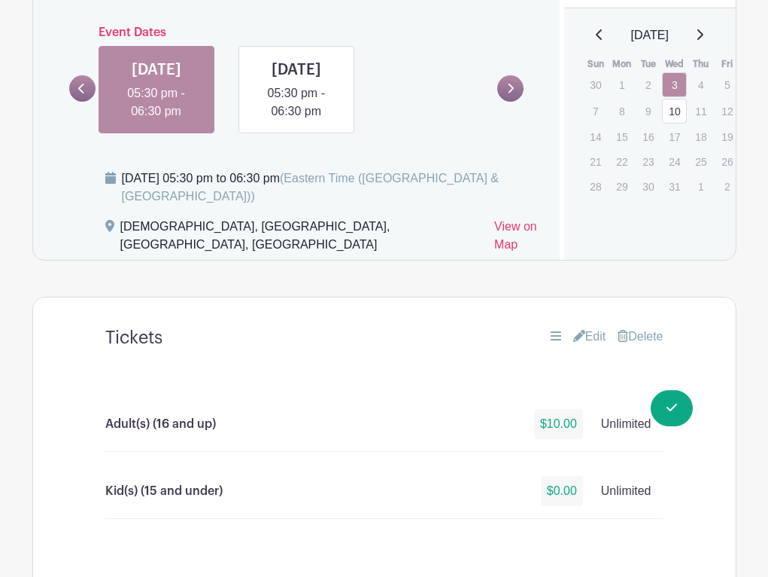
scroll to position [756, 0]
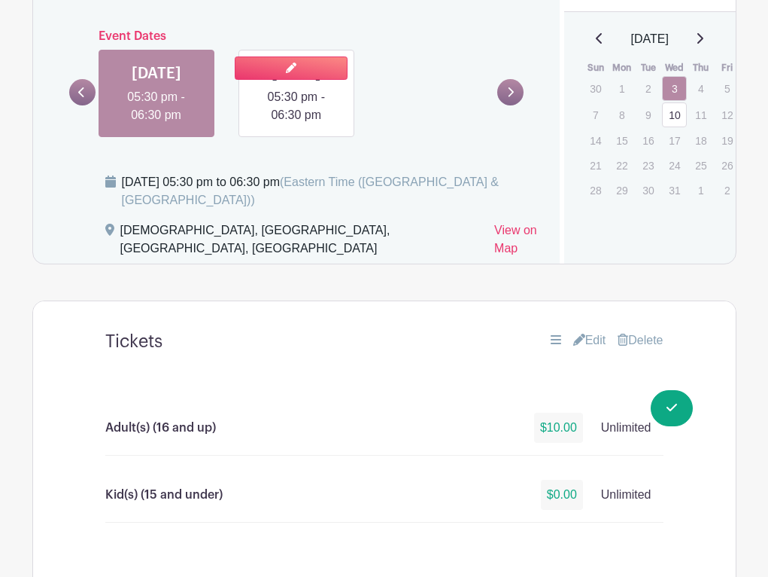
click at [297, 124] on link at bounding box center [297, 124] width 0 height 0
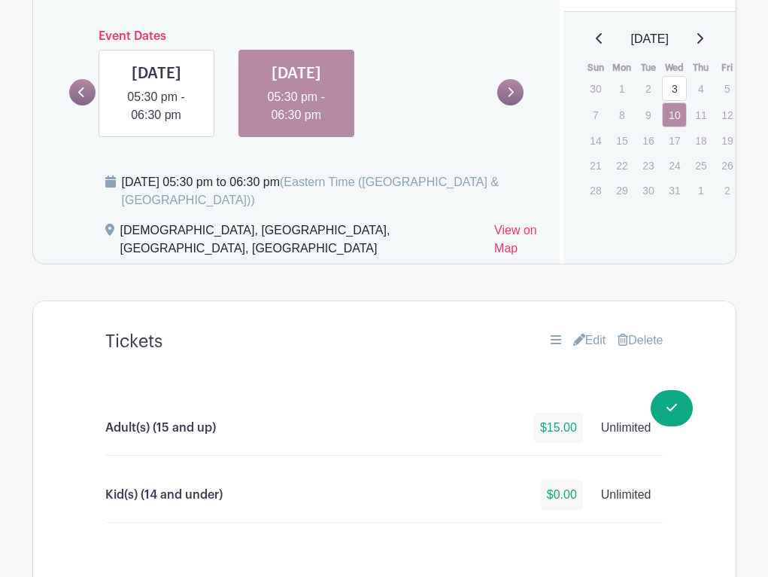
click at [594, 349] on link "Edit" at bounding box center [590, 340] width 33 height 18
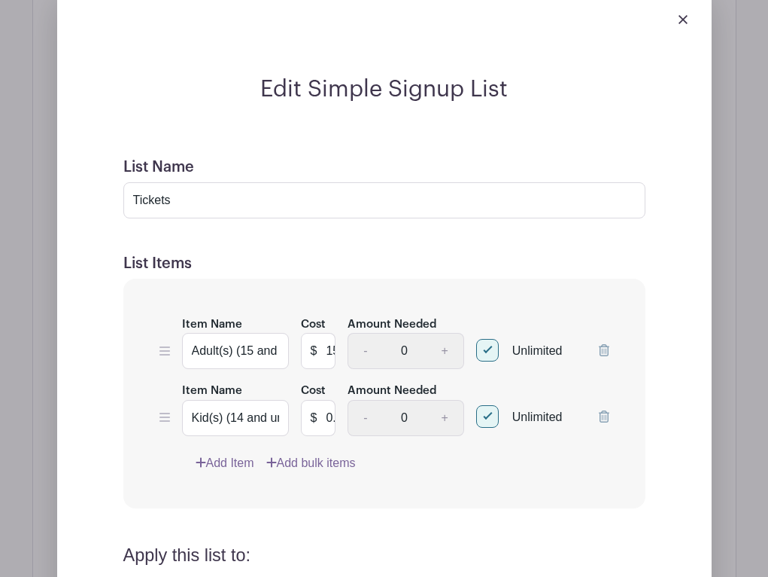
scroll to position [1115, 0]
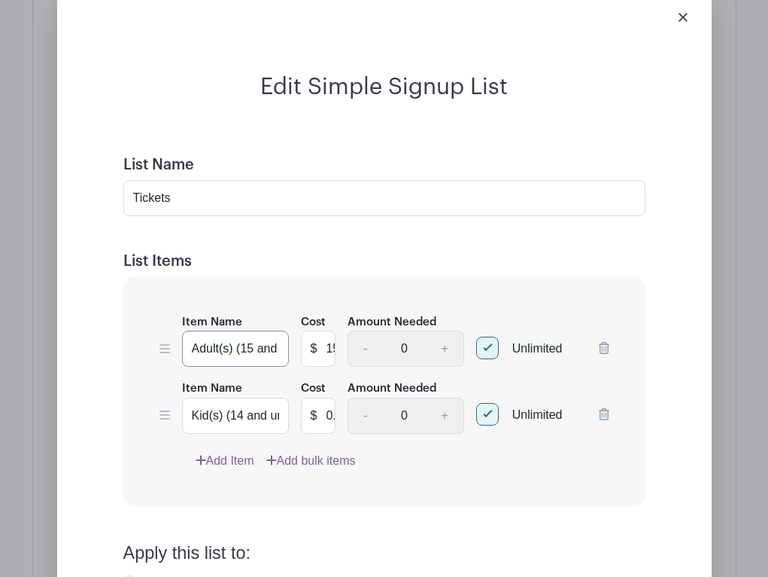
click at [248, 367] on input "Adult(s) (15 and up)" at bounding box center [235, 348] width 107 height 36
type input "Adult(s) (16 and up)"
click at [241, 434] on input "Kid(s) (14 and under)" at bounding box center [235, 415] width 107 height 36
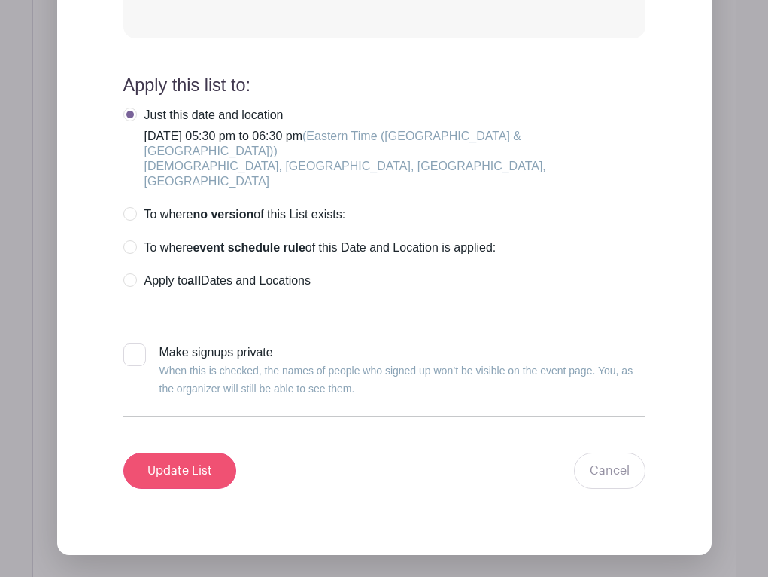
type input "Kid(s) (15 and under)"
click at [199, 464] on input "Update List" at bounding box center [179, 470] width 113 height 36
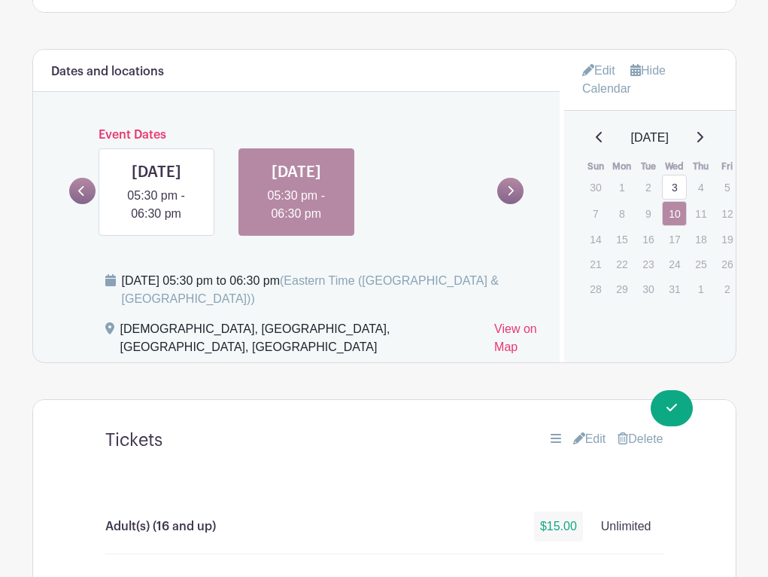
scroll to position [0, 0]
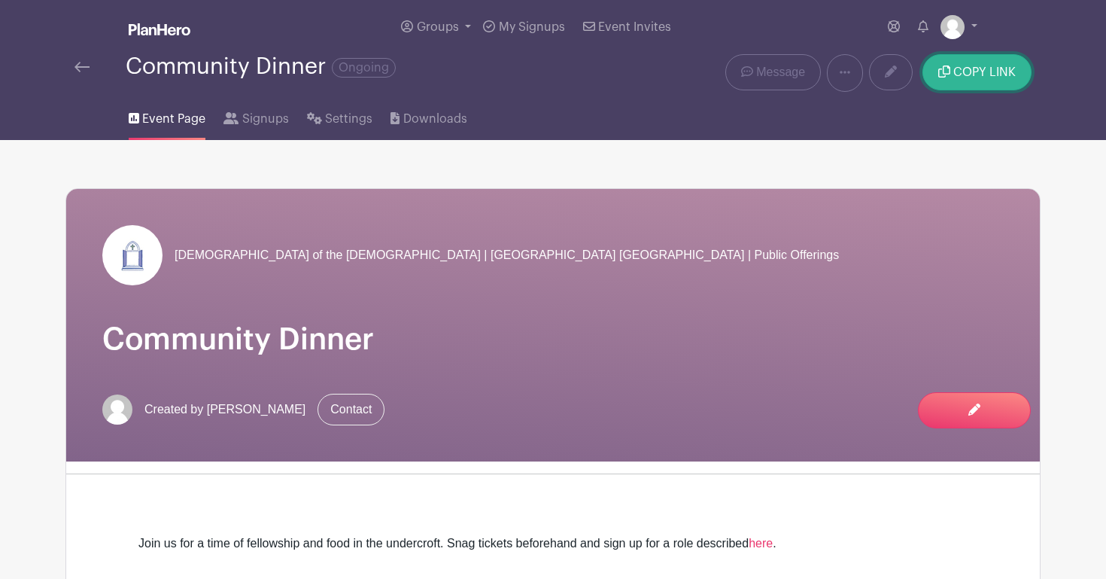
click at [970, 78] on span "COPY LINK" at bounding box center [985, 72] width 62 height 12
